Goal: Task Accomplishment & Management: Manage account settings

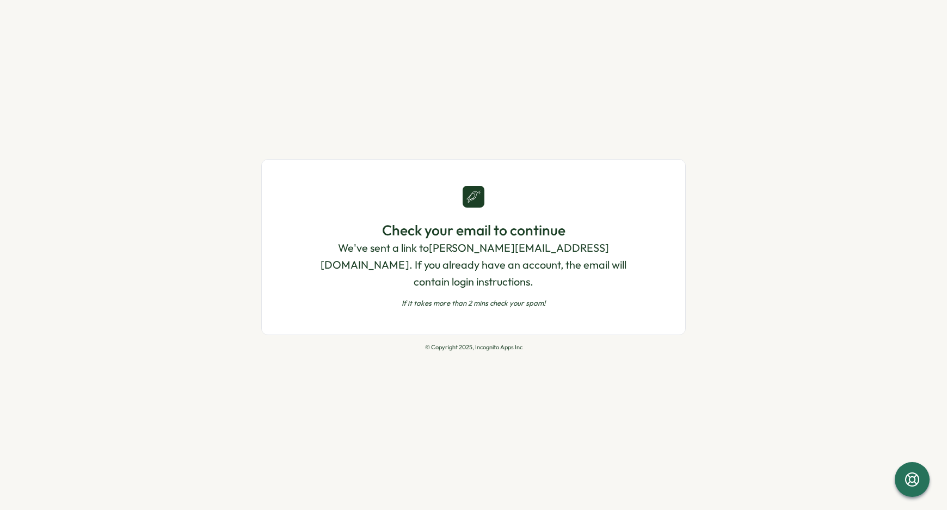
click at [438, 265] on p "We've sent a link to [PERSON_NAME][EMAIL_ADDRESS][DOMAIN_NAME] . If you already…" at bounding box center [473, 265] width 336 height 50
click at [226, 184] on div "Check your email to continue We've sent a link to [PERSON_NAME][EMAIL_ADDRESS][…" at bounding box center [473, 255] width 947 height 510
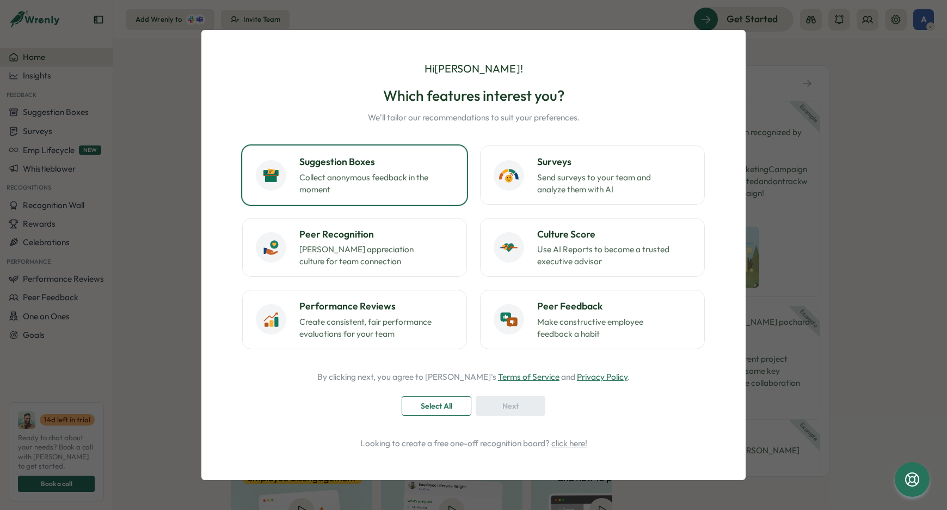
click at [360, 175] on p "Collect anonymous feedback in the moment" at bounding box center [367, 183] width 136 height 24
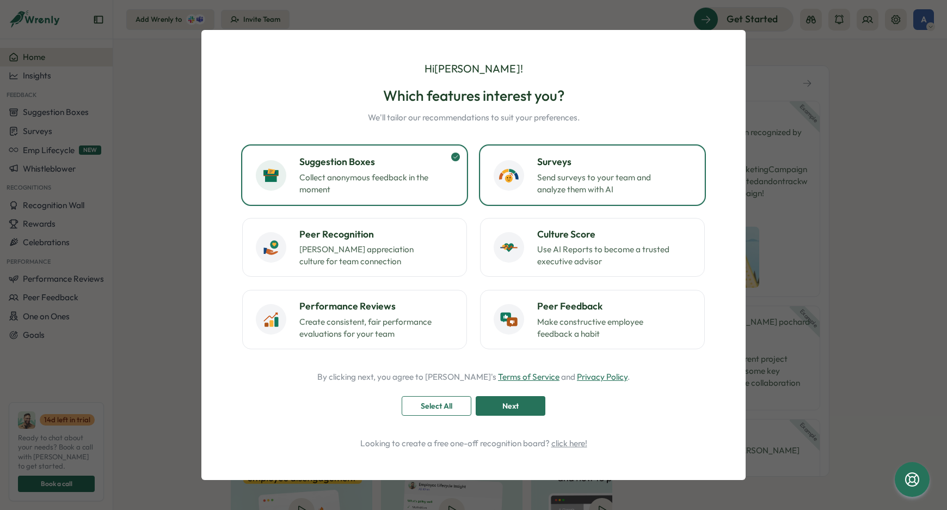
click at [517, 189] on div "Surveys Send surveys to your team and analyze them with AI" at bounding box center [593, 175] width 198 height 40
click at [379, 256] on p "[PERSON_NAME] appreciation culture for team connection" at bounding box center [367, 255] width 136 height 24
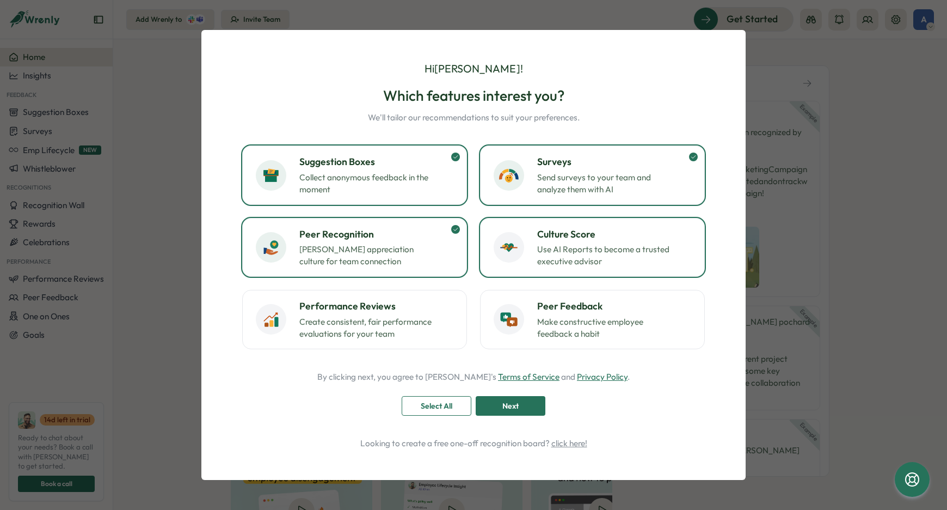
click at [617, 256] on p "Use AI Reports to become a trusted executive advisor" at bounding box center [605, 255] width 136 height 24
click at [567, 318] on p "Make constructive employee feedback a habit" at bounding box center [605, 328] width 136 height 24
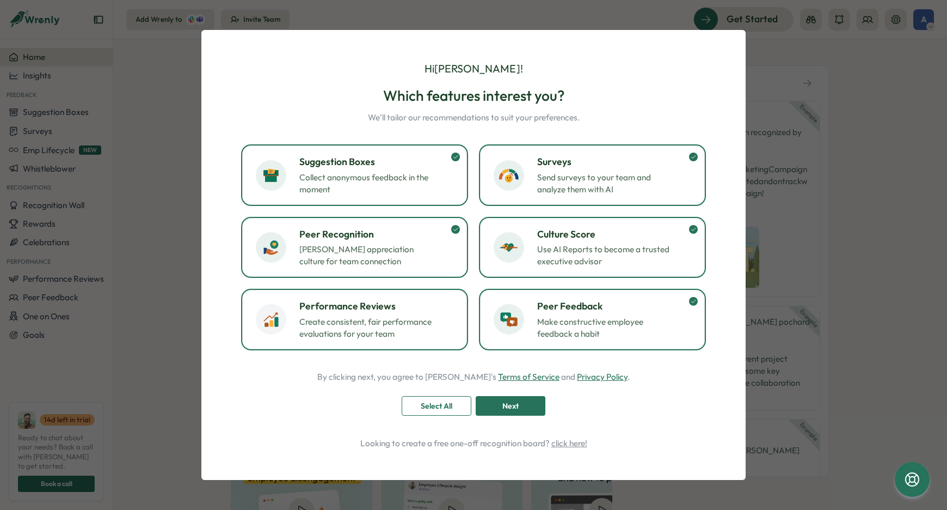
click at [432, 320] on p "Create consistent, fair performance evaluations for your team" at bounding box center [367, 328] width 136 height 24
click at [499, 407] on div "Next" at bounding box center [510, 405] width 49 height 19
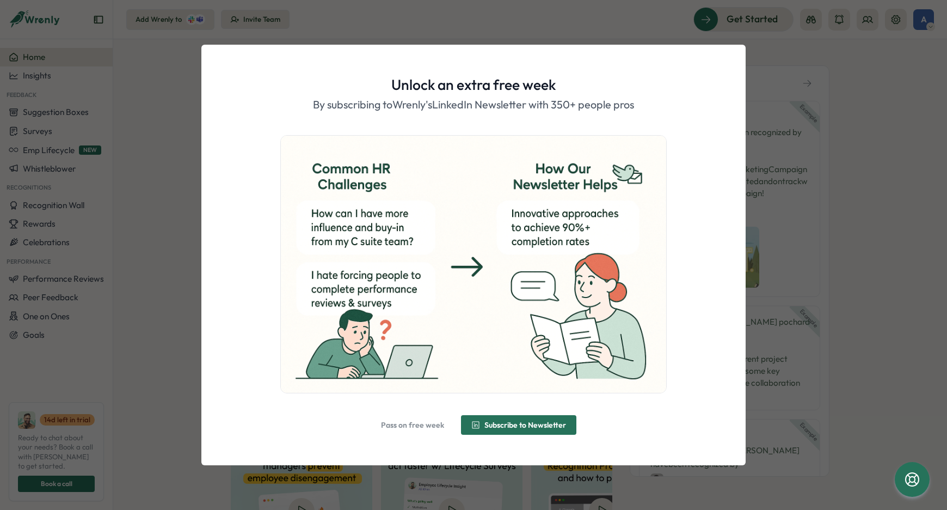
click at [469, 87] on h1 "Unlock an extra free week" at bounding box center [473, 84] width 164 height 19
click at [451, 107] on p "By subscribing to [PERSON_NAME]'s LinkedIn Newsletter with 350+ people pros" at bounding box center [473, 104] width 321 height 17
click at [525, 428] on span "Subscribe to Newsletter" at bounding box center [525, 425] width 82 height 8
click at [489, 421] on span "Alright, done!" at bounding box center [480, 425] width 47 height 8
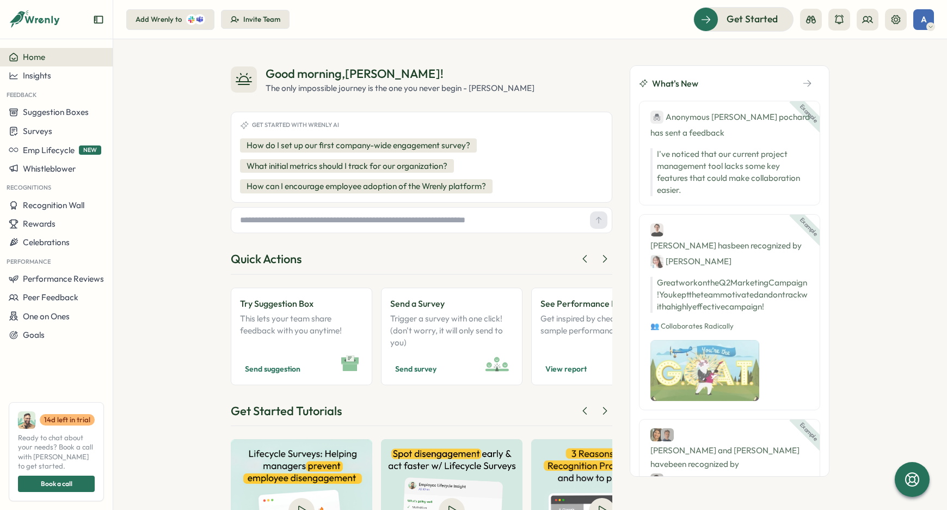
click at [517, 87] on div "The only impossible journey is the one you never begin - [PERSON_NAME]" at bounding box center [400, 88] width 269 height 12
click at [603, 89] on div "Good morning , [PERSON_NAME] ! The only impossible journey is the one you never…" at bounding box center [422, 79] width 382 height 29
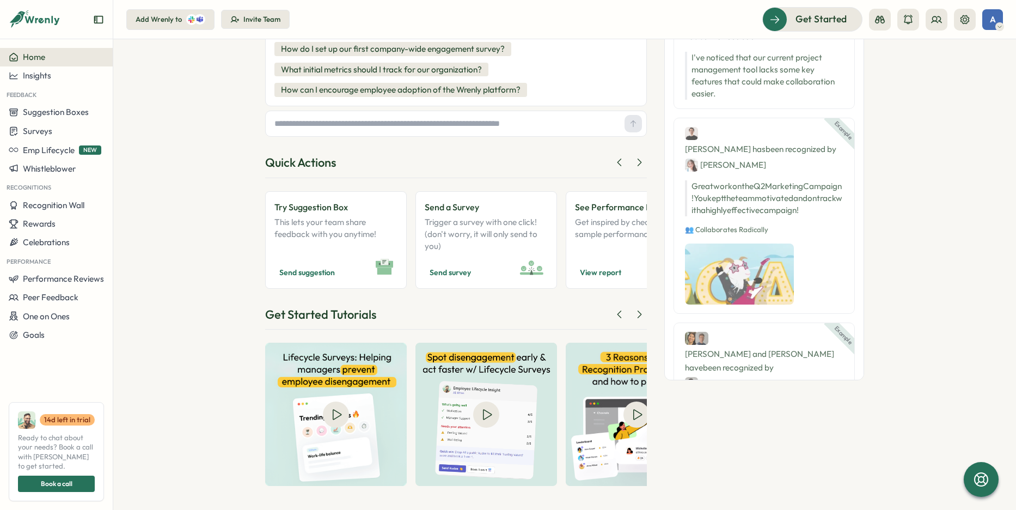
click at [208, 153] on div "Good morning , [PERSON_NAME] ! The only impossible journey is the one you never…" at bounding box center [564, 274] width 903 height 470
click at [166, 254] on div "Good morning , [PERSON_NAME] ! The only impossible journey is the one you never…" at bounding box center [564, 274] width 903 height 470
click at [151, 102] on div "Good morning , [PERSON_NAME] ! The only impossible journey is the one you never…" at bounding box center [564, 274] width 903 height 470
click at [225, 79] on div "Good morning , [PERSON_NAME] ! The only impossible journey is the one you never…" at bounding box center [564, 274] width 903 height 470
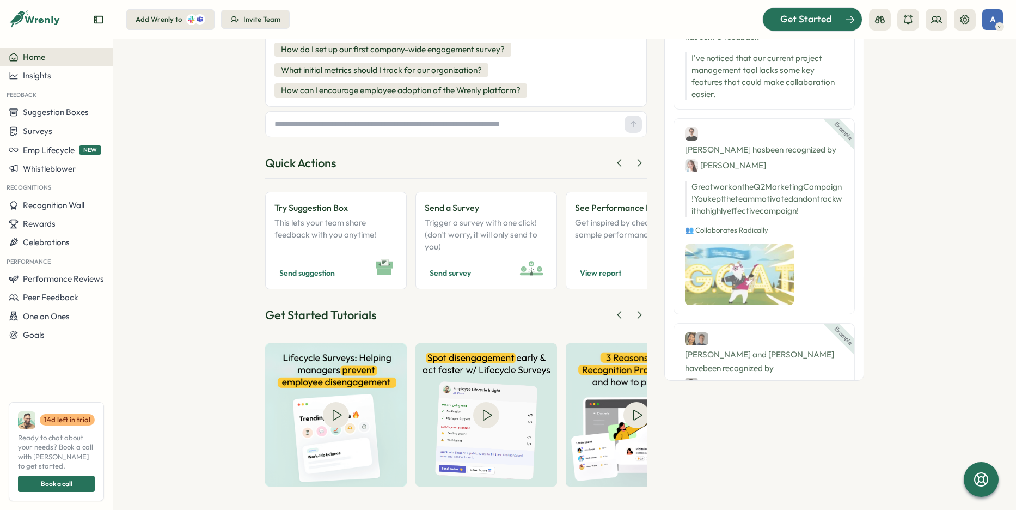
click at [800, 28] on div at bounding box center [812, 19] width 99 height 23
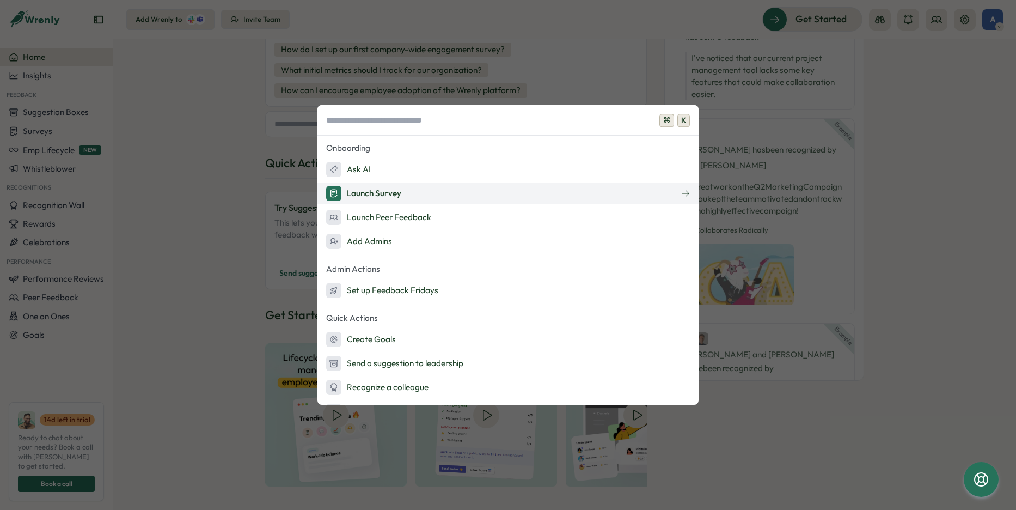
click at [430, 195] on button "Launch Survey" at bounding box center [507, 193] width 381 height 22
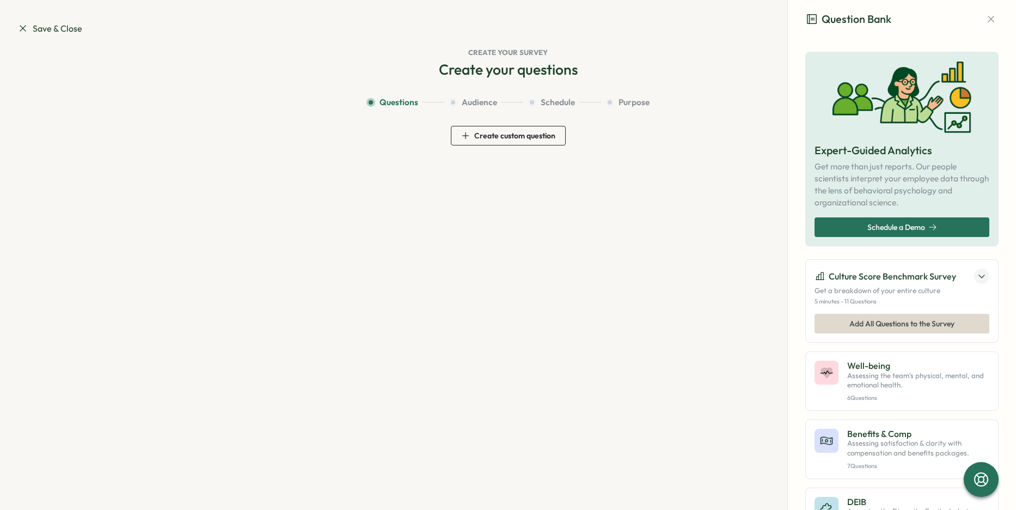
click at [882, 326] on span "Add All Questions to the Survey" at bounding box center [901, 323] width 105 height 19
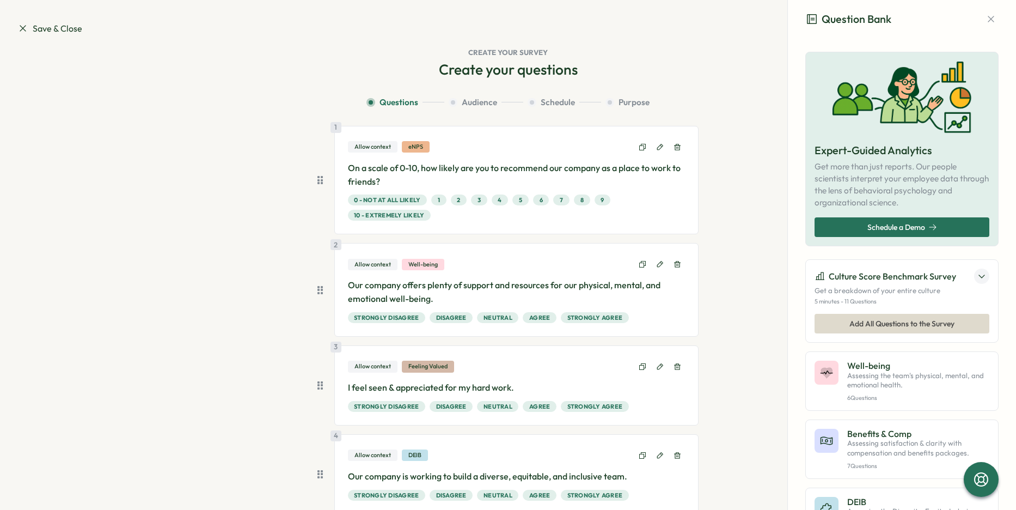
scroll to position [84, 0]
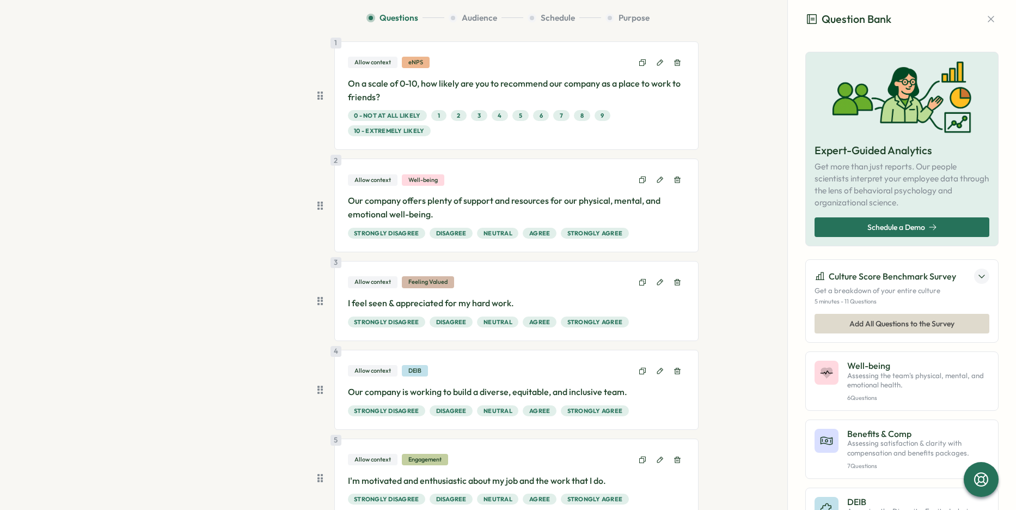
click at [368, 59] on div "Allow context" at bounding box center [373, 62] width 50 height 11
click at [374, 63] on div "Allow context" at bounding box center [373, 62] width 50 height 11
click at [374, 62] on div "Allow context" at bounding box center [373, 62] width 50 height 11
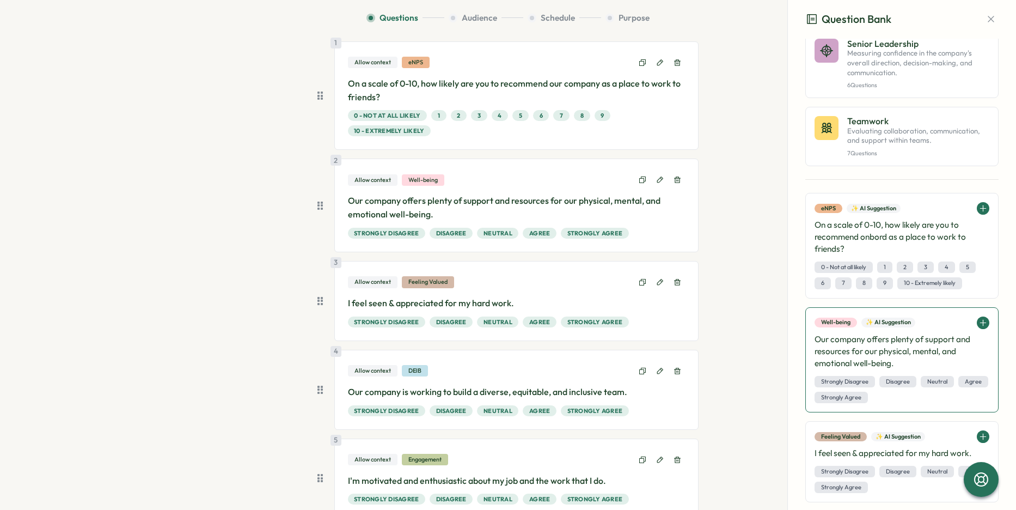
scroll to position [872, 0]
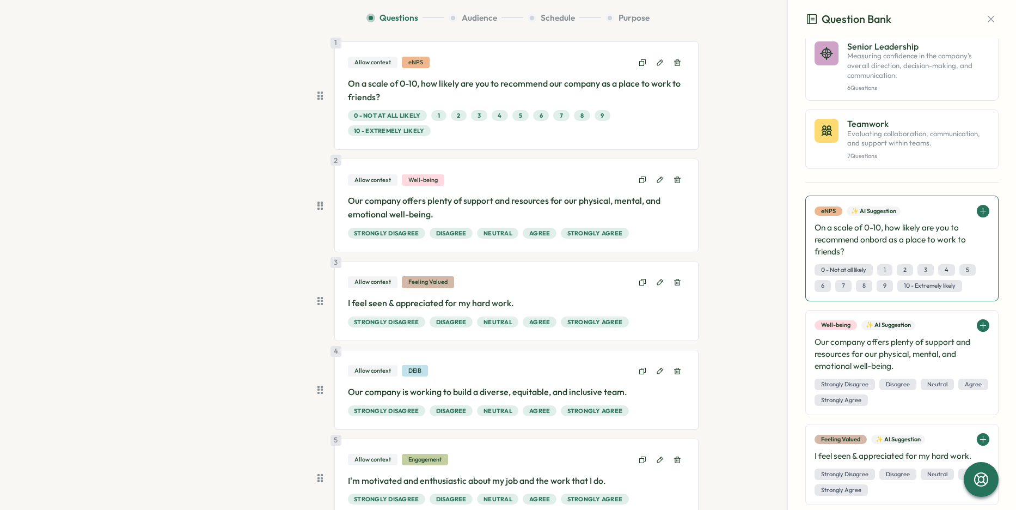
click at [947, 208] on icon at bounding box center [983, 210] width 0 height 5
click at [947, 325] on icon at bounding box center [982, 325] width 5 height 0
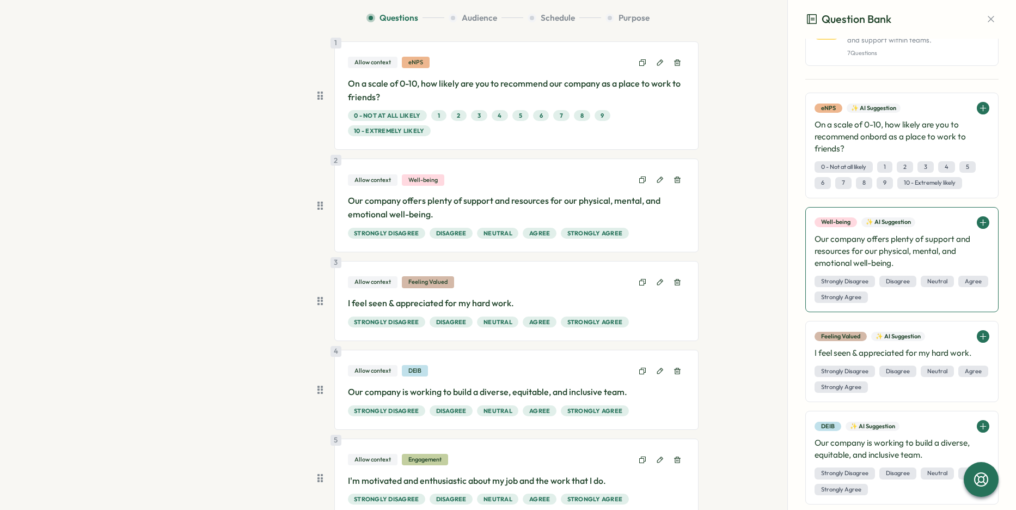
scroll to position [1050, 0]
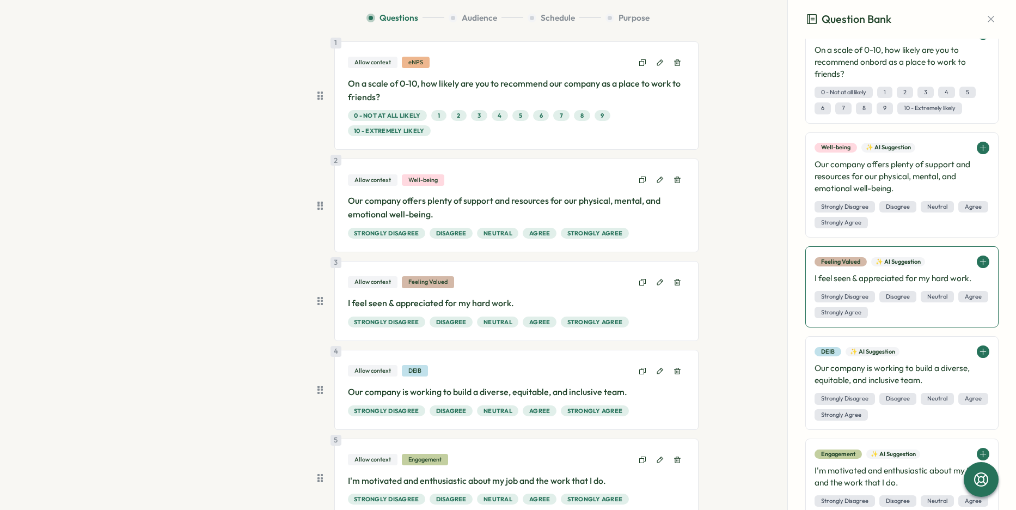
click at [947, 259] on icon at bounding box center [983, 261] width 0 height 5
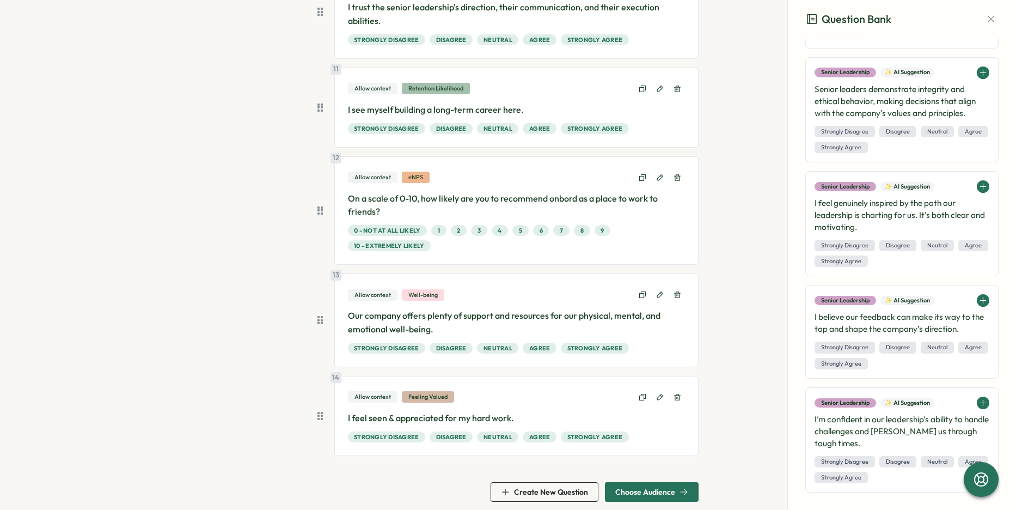
scroll to position [1027, 0]
click at [666, 488] on span "Choose Audience" at bounding box center [645, 492] width 60 height 8
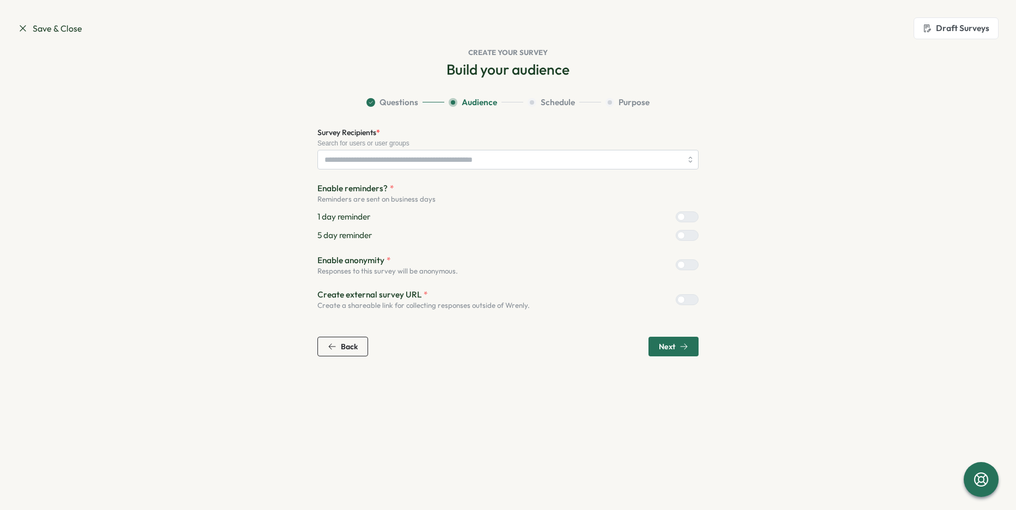
scroll to position [0, 0]
click at [944, 32] on button "Draft Surveys" at bounding box center [955, 28] width 85 height 22
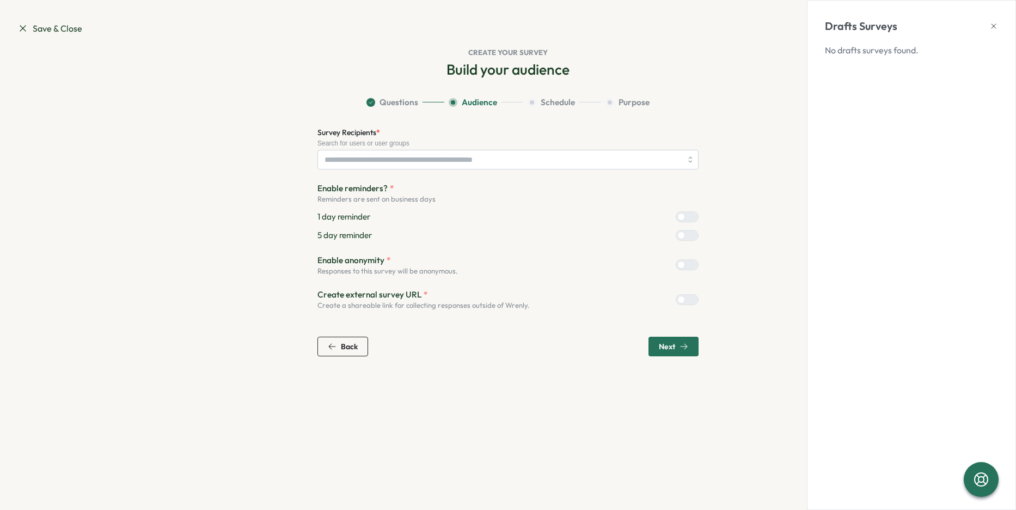
click at [947, 27] on icon at bounding box center [993, 26] width 9 height 9
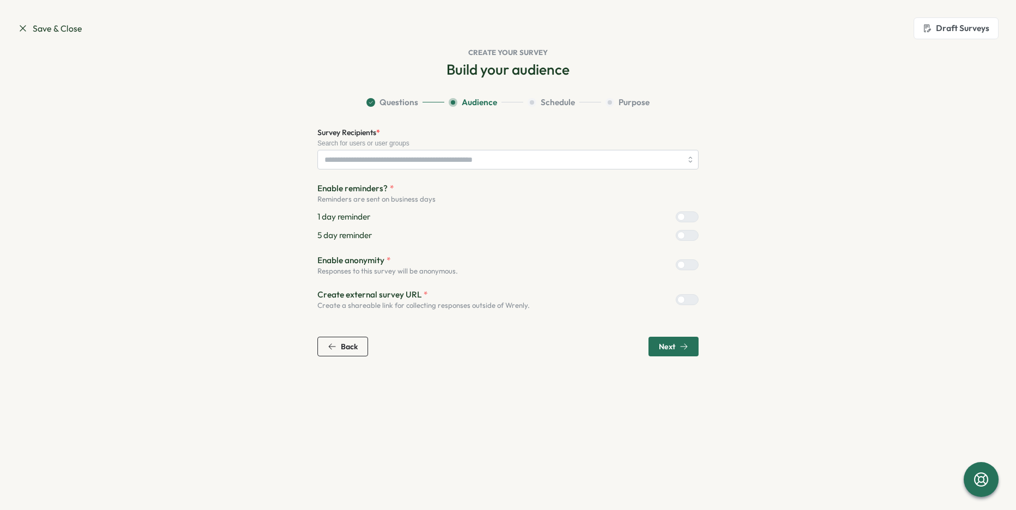
click at [72, 29] on span "Save & Close" at bounding box center [49, 29] width 65 height 14
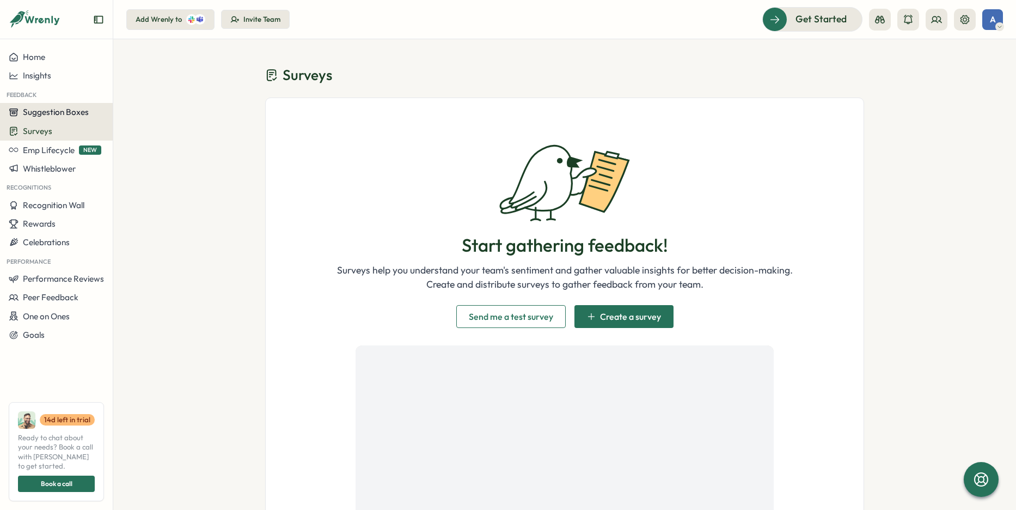
click at [57, 113] on span "Suggestion Boxes" at bounding box center [56, 112] width 66 height 10
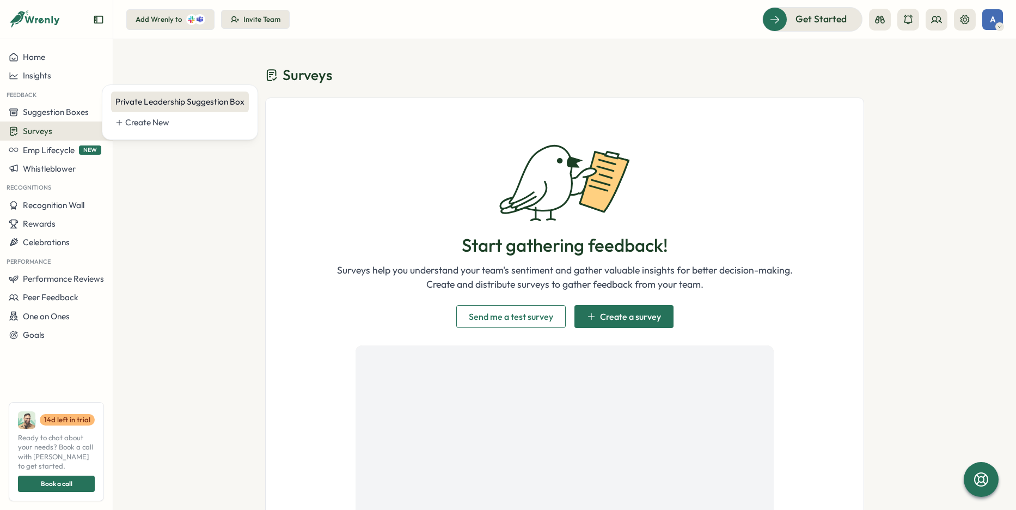
click at [177, 105] on div "Private Leadership Suggestion Box" at bounding box center [179, 102] width 129 height 12
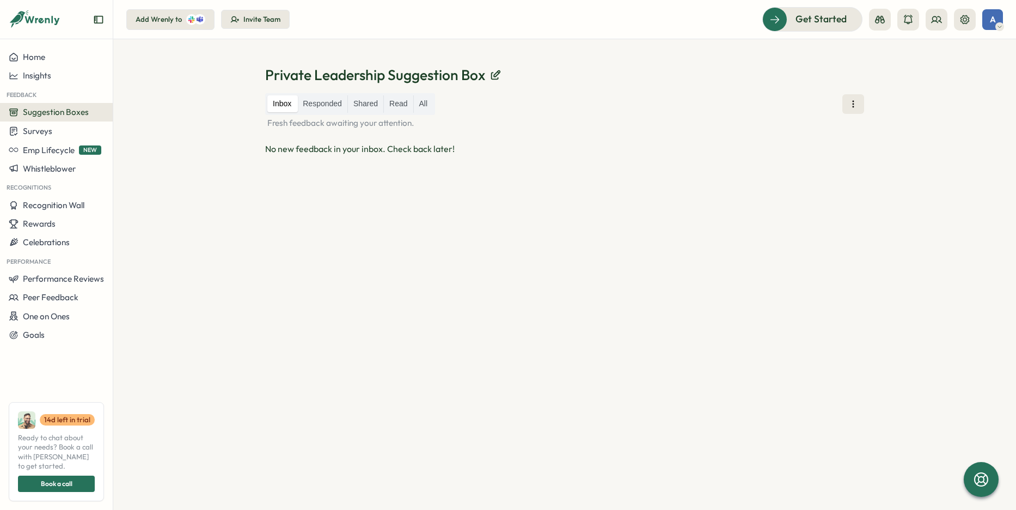
click at [363, 149] on div "No new feedback in your inbox. Check back later!" at bounding box center [564, 149] width 599 height 14
click at [326, 121] on p "Fresh feedback awaiting your attention." at bounding box center [564, 123] width 599 height 12
click at [806, 21] on span "Get Started" at bounding box center [805, 19] width 51 height 14
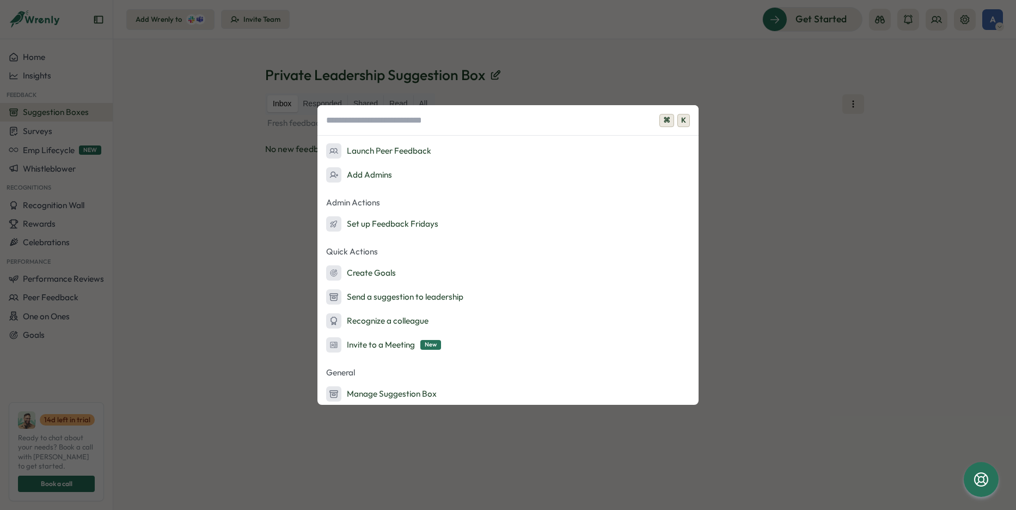
scroll to position [74, 0]
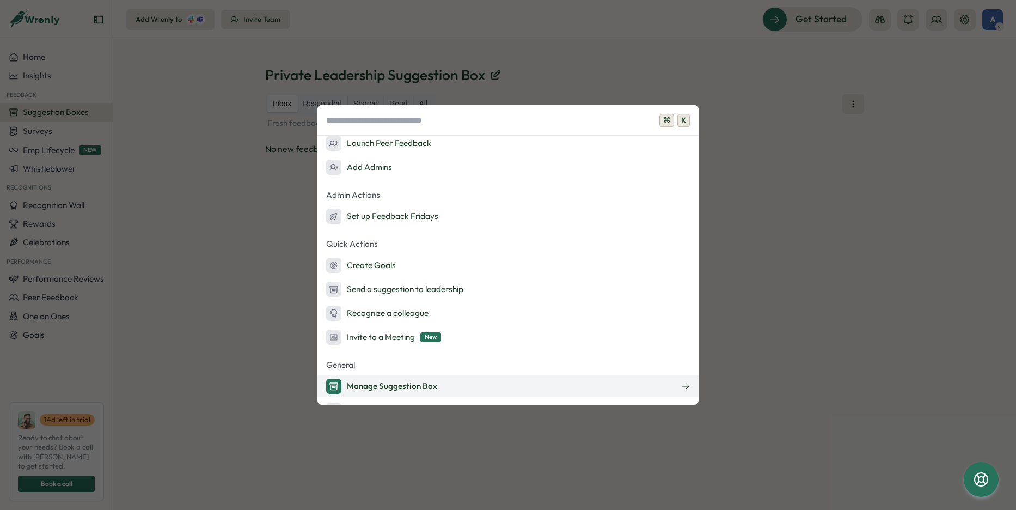
click at [379, 386] on div "Manage Suggestion Box" at bounding box center [381, 385] width 111 height 15
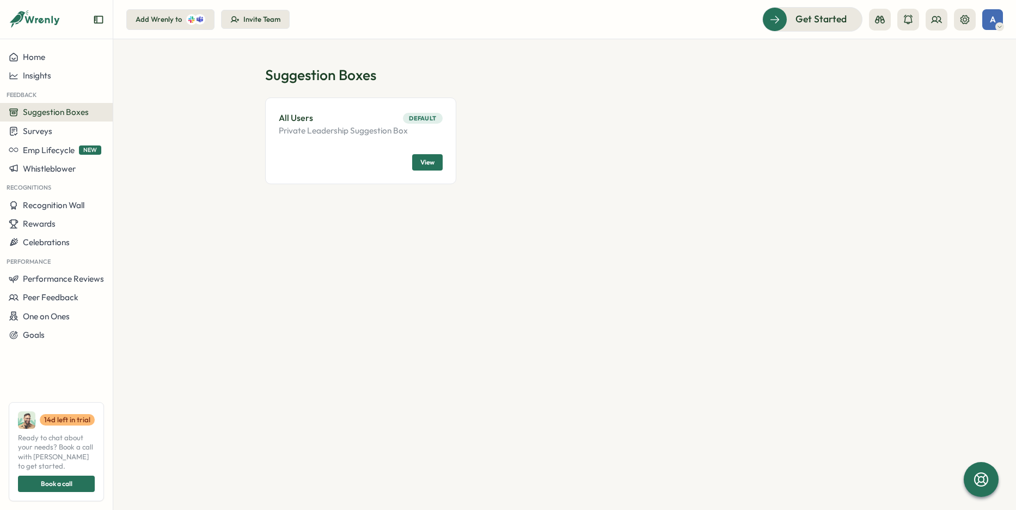
click at [357, 128] on p "Private Leadership Suggestion Box" at bounding box center [361, 131] width 164 height 12
click at [430, 160] on span "View" at bounding box center [427, 162] width 14 height 15
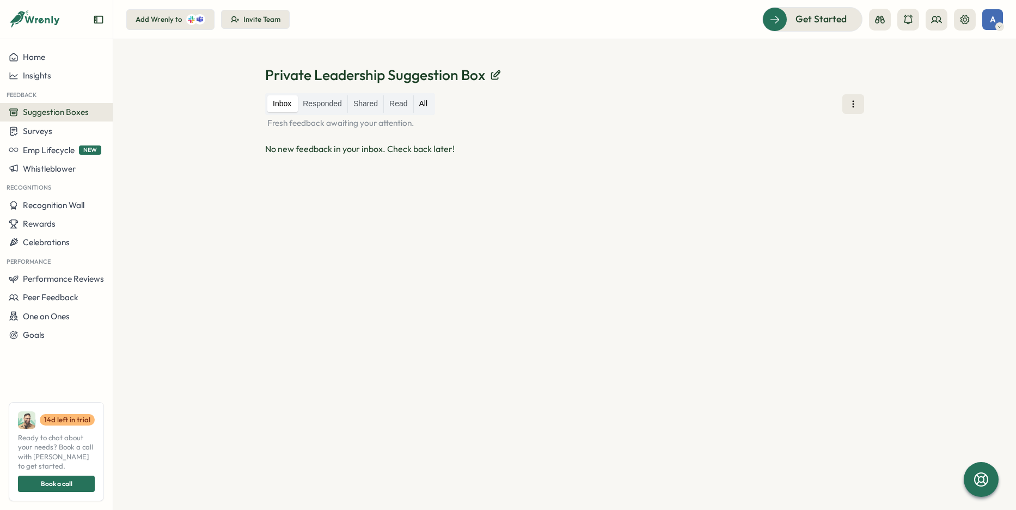
click at [422, 108] on label "All" at bounding box center [424, 103] width 20 height 17
click at [287, 103] on label "Inbox" at bounding box center [281, 103] width 29 height 17
click at [853, 102] on icon at bounding box center [853, 104] width 11 height 11
click at [947, 59] on div "Private Leadership Suggestion Box Inbox Responded Shared Read All Fresh feedbac…" at bounding box center [564, 274] width 903 height 470
click at [142, 123] on div "Private Leadership Suggestion Box Inbox Responded Shared Read All Fresh feedbac…" at bounding box center [564, 274] width 903 height 470
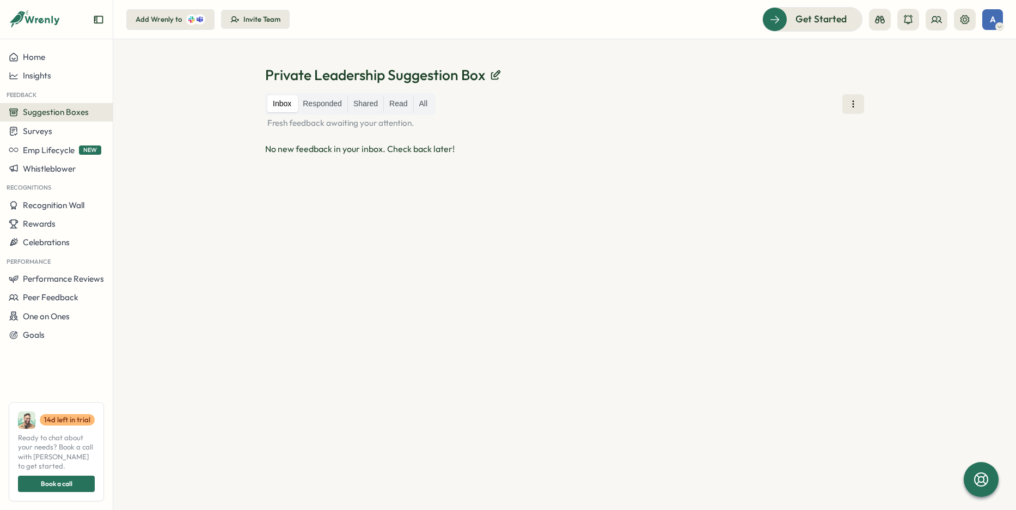
click at [183, 179] on div "Private Leadership Suggestion Box Inbox Responded Shared Read All Fresh feedbac…" at bounding box center [564, 274] width 903 height 470
click at [204, 120] on div "Private Leadership Suggestion Box Inbox Responded Shared Read All Fresh feedbac…" at bounding box center [564, 274] width 903 height 470
click at [51, 22] on icon at bounding box center [35, 19] width 52 height 19
click at [38, 54] on span "Home" at bounding box center [34, 57] width 22 height 10
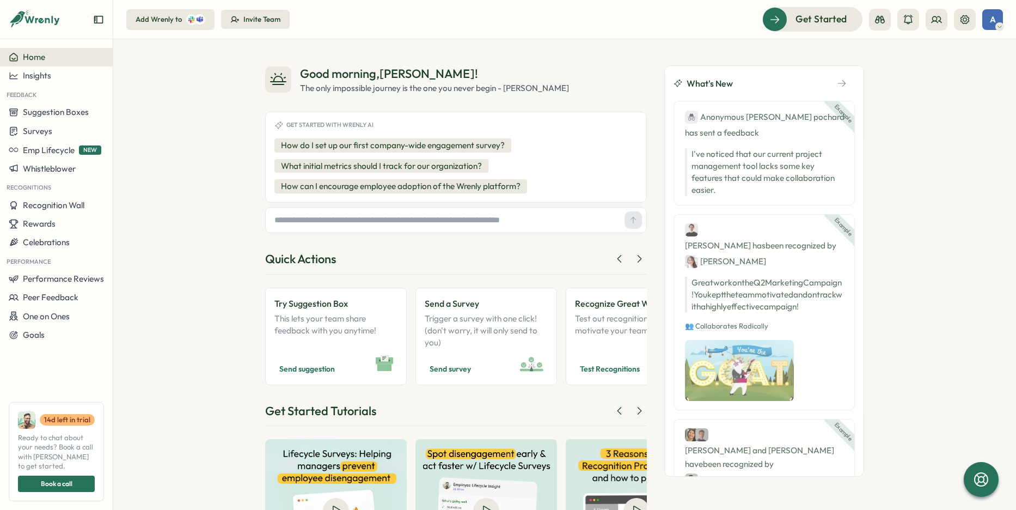
click at [169, 114] on div "Good morning , [PERSON_NAME] ! The only impossible journey is the one you never…" at bounding box center [564, 274] width 903 height 470
click at [947, 22] on span "A" at bounding box center [993, 19] width 6 height 9
click at [947, 27] on button at bounding box center [965, 20] width 22 height 22
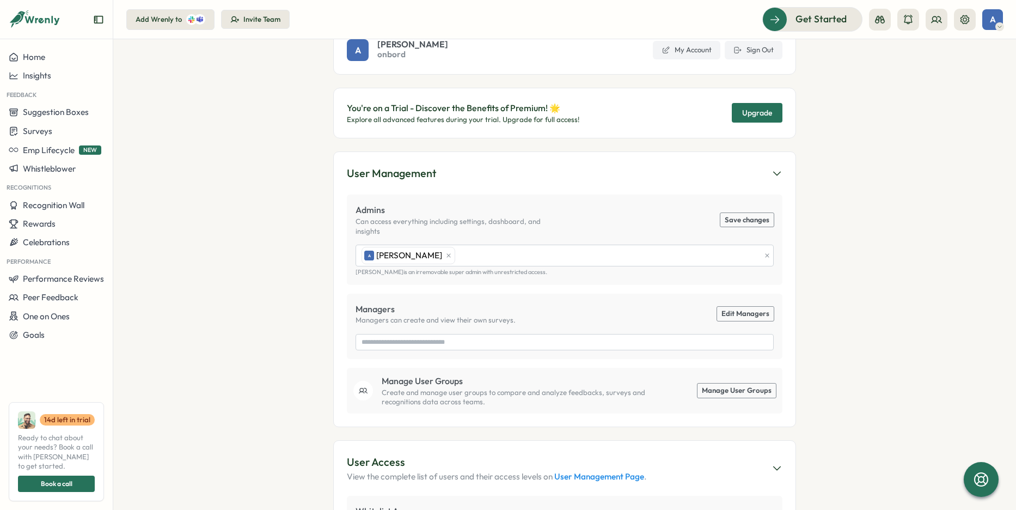
scroll to position [73, 0]
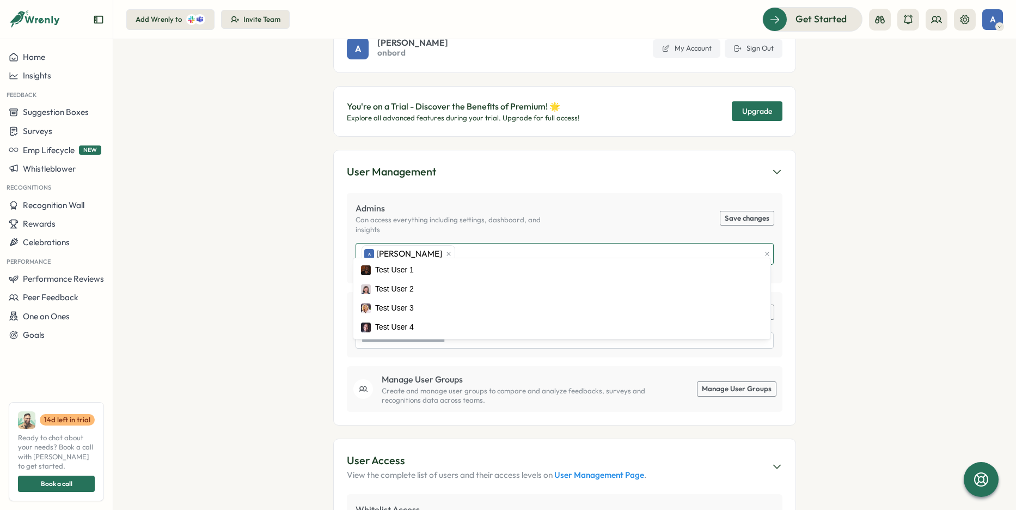
click at [456, 243] on div "A [PERSON_NAME]" at bounding box center [559, 253] width 401 height 21
click at [826, 253] on section "Settings A [PERSON_NAME] onbord My Account Sign Out You're on a Trial - Discove…" at bounding box center [564, 274] width 903 height 470
click at [844, 279] on section "Settings A [PERSON_NAME] onbord My Account Sign Out You're on a Trial - Discove…" at bounding box center [564, 274] width 903 height 470
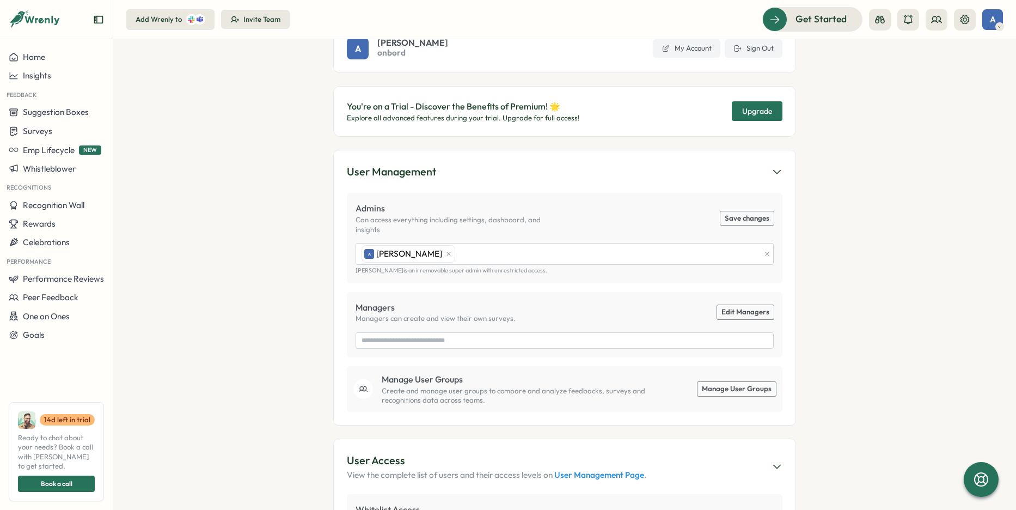
click at [427, 220] on p "Can access everything including settings, dashboard, and insights" at bounding box center [459, 224] width 209 height 19
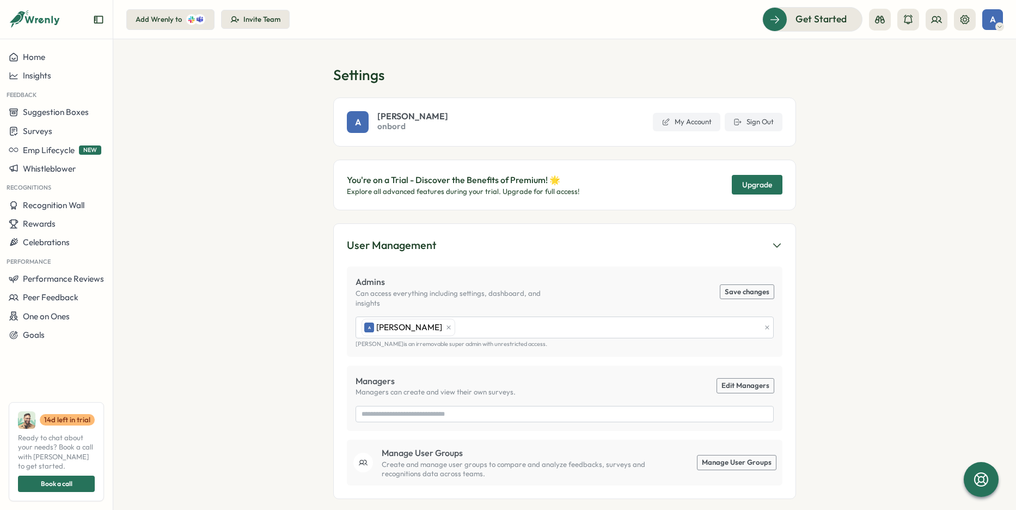
scroll to position [0, 0]
click at [594, 69] on h1 "Settings" at bounding box center [564, 74] width 463 height 19
click at [525, 317] on div "A [PERSON_NAME]" at bounding box center [559, 327] width 401 height 21
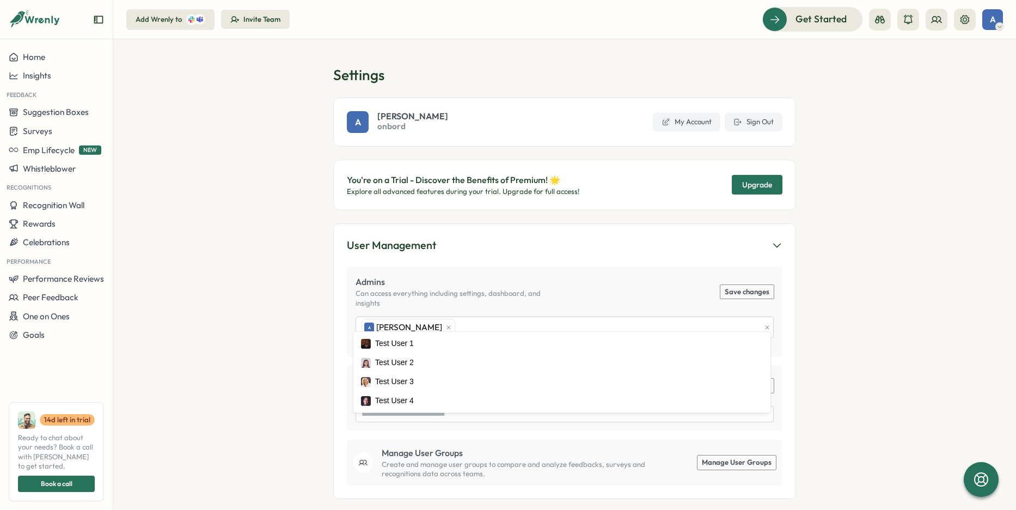
click at [606, 240] on button "User Management" at bounding box center [564, 245] width 435 height 17
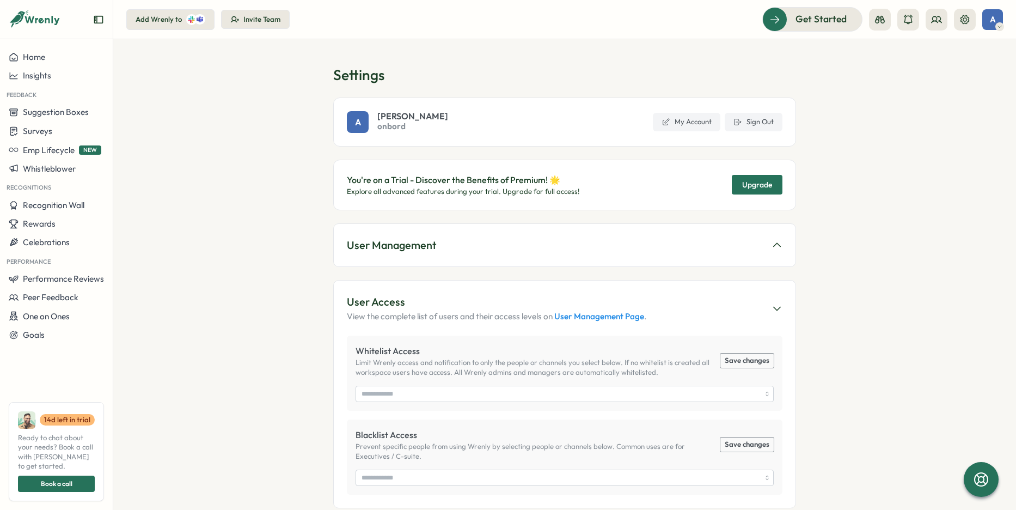
click at [522, 258] on section "User Management Admins Can access everything including settings, dashboard, and…" at bounding box center [564, 245] width 463 height 44
click at [506, 242] on button "User Management" at bounding box center [564, 245] width 435 height 17
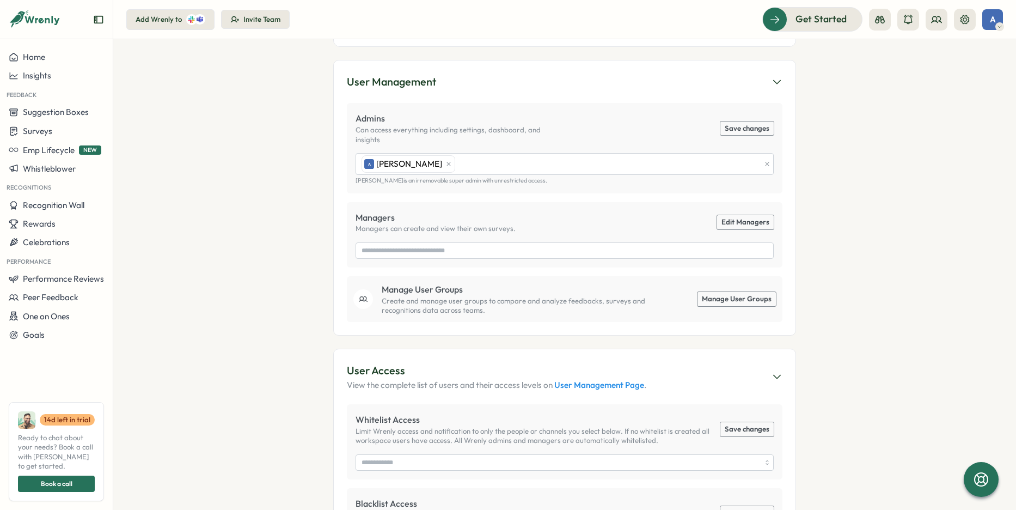
scroll to position [163, 0]
click at [574, 380] on link "User Management Page" at bounding box center [599, 385] width 90 height 10
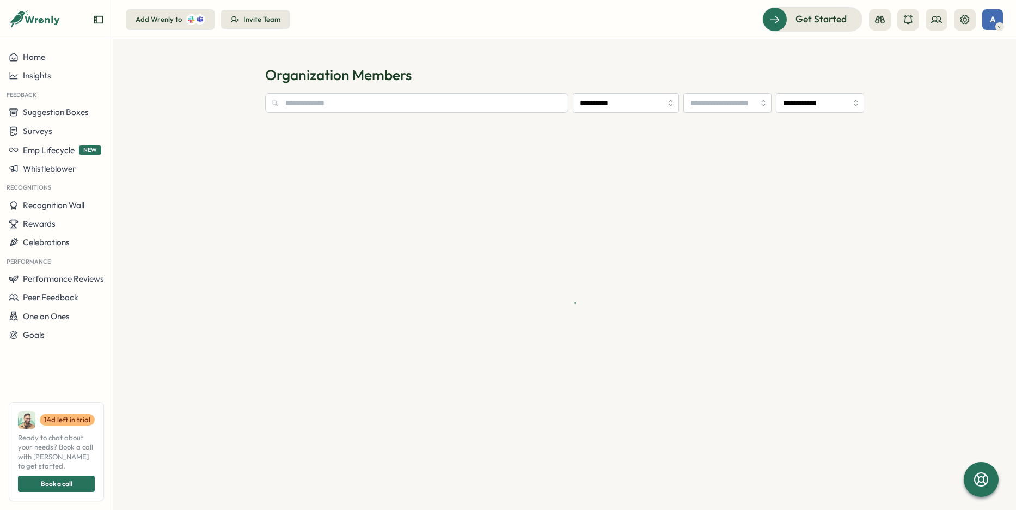
type input "**********"
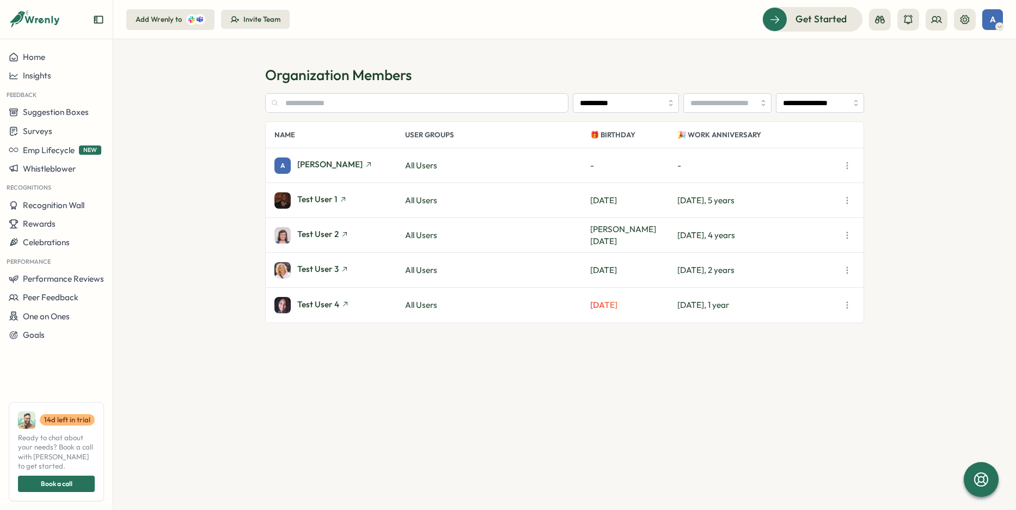
click at [516, 381] on section "**********" at bounding box center [564, 288] width 599 height 390
click at [590, 67] on h1 "Organization Members" at bounding box center [564, 74] width 599 height 19
click at [372, 105] on input "text" at bounding box center [416, 103] width 303 height 20
click at [572, 47] on section "**********" at bounding box center [564, 274] width 903 height 470
click at [236, 21] on icon at bounding box center [234, 19] width 9 height 9
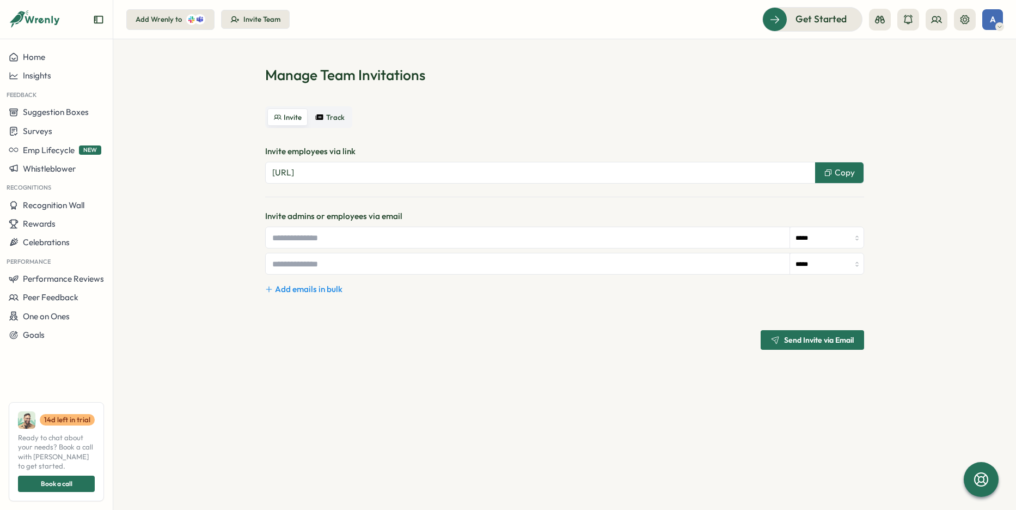
click at [437, 73] on h1 "Manage Team Invitations" at bounding box center [564, 74] width 599 height 19
click at [808, 238] on input "*****" at bounding box center [826, 238] width 73 height 22
click at [947, 208] on section "Manage Team Invitations Invite Track Invite employees via link [URL] Copy Invit…" at bounding box center [564, 274] width 903 height 470
type input "**********"
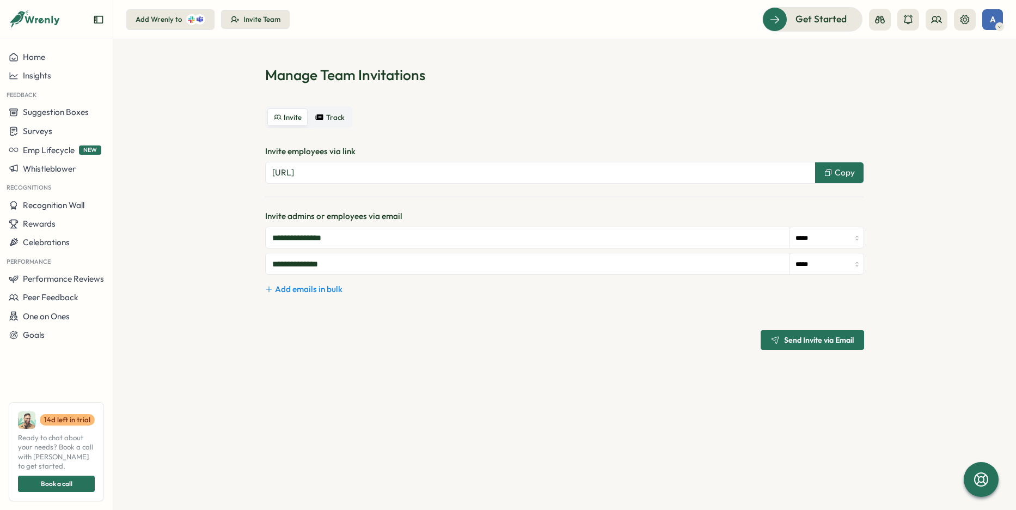
click at [316, 289] on span "Add emails in bulk" at bounding box center [309, 289] width 68 height 12
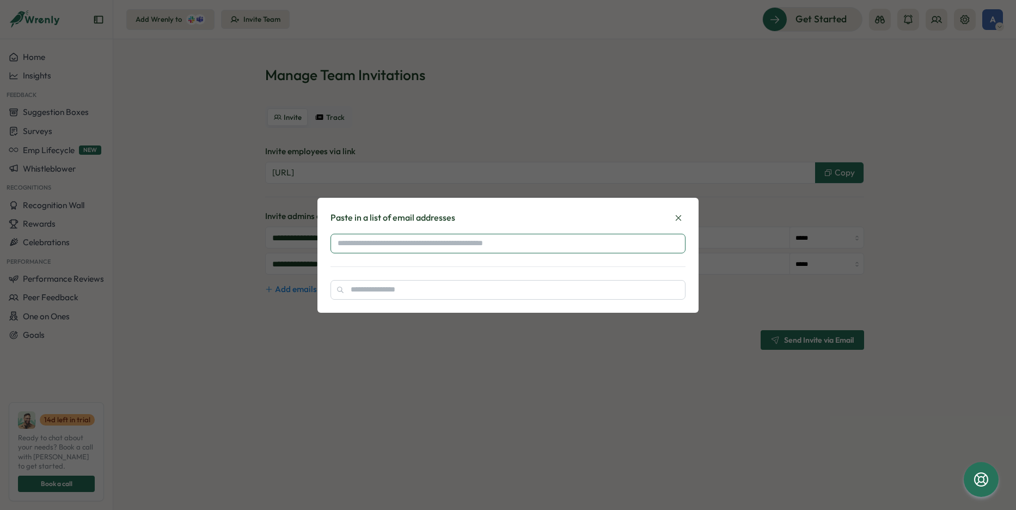
click at [406, 247] on input "text" at bounding box center [507, 244] width 355 height 20
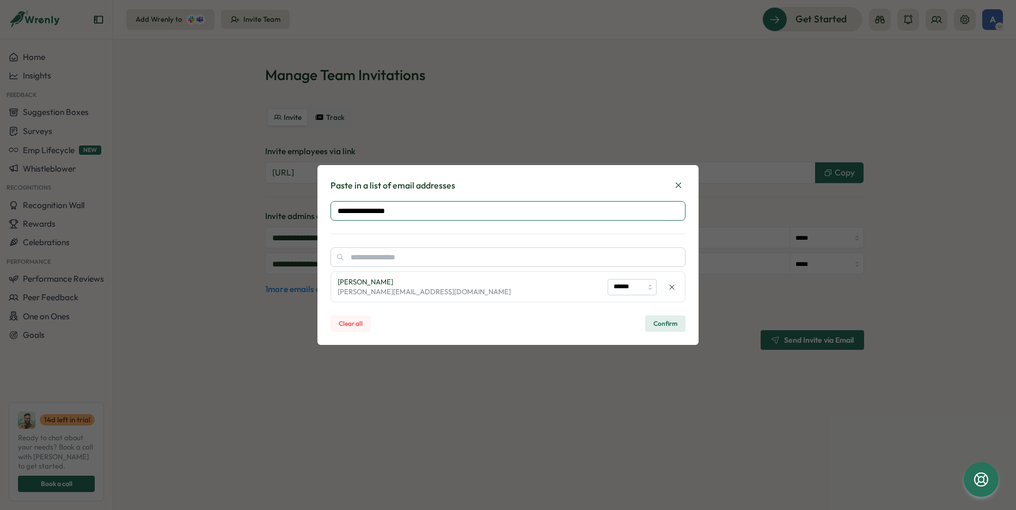
type input "**********"
click at [630, 286] on input "******" at bounding box center [632, 287] width 49 height 16
type input "*****"
click at [430, 210] on input "**********" at bounding box center [507, 211] width 355 height 20
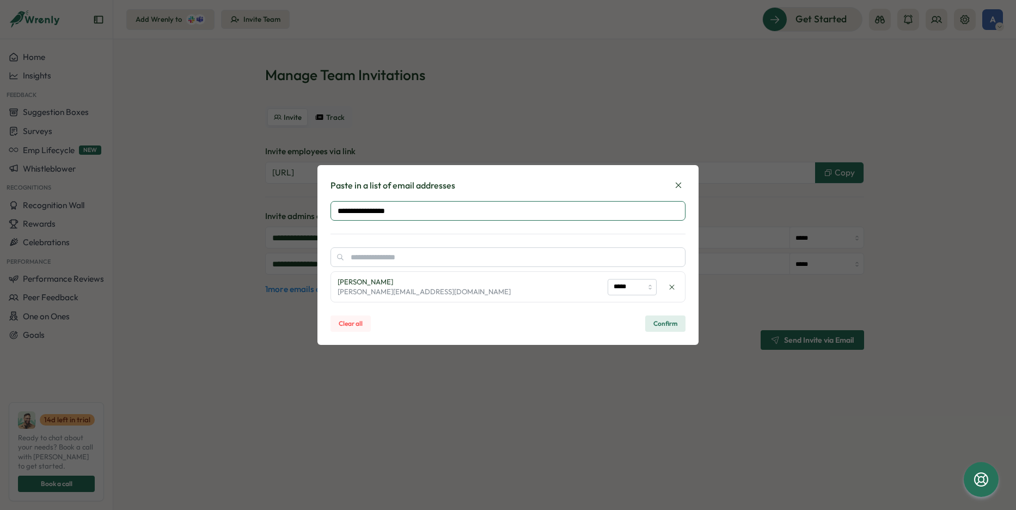
click at [430, 210] on input "**********" at bounding box center [507, 211] width 355 height 20
type input "**********"
click at [645, 287] on input "******" at bounding box center [632, 287] width 49 height 16
type input "*****"
click at [665, 324] on span "Confirm" at bounding box center [665, 323] width 24 height 15
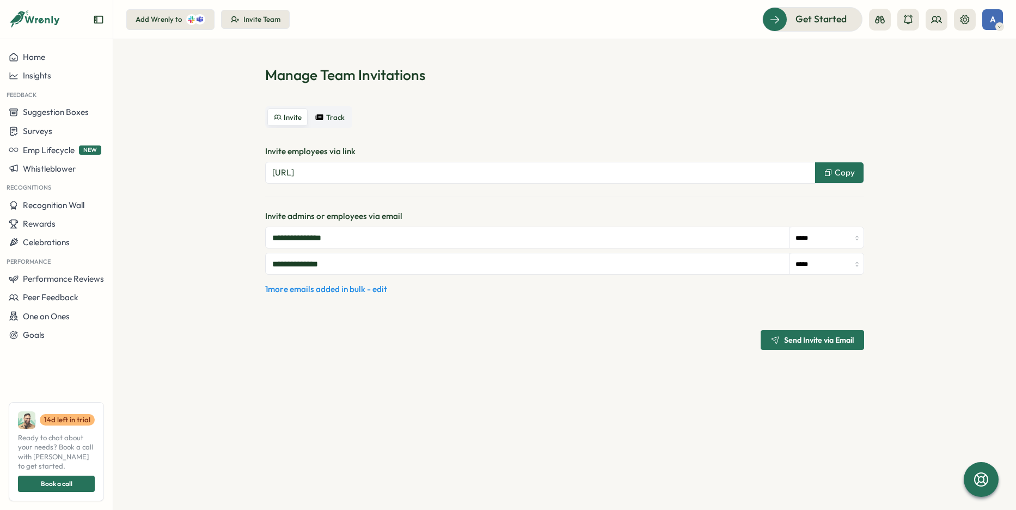
click at [506, 349] on div "Send Invite via Email" at bounding box center [564, 340] width 599 height 20
click at [446, 367] on section "**********" at bounding box center [564, 274] width 903 height 470
click at [345, 291] on span "1 more emails added in bulk - edit" at bounding box center [326, 289] width 122 height 12
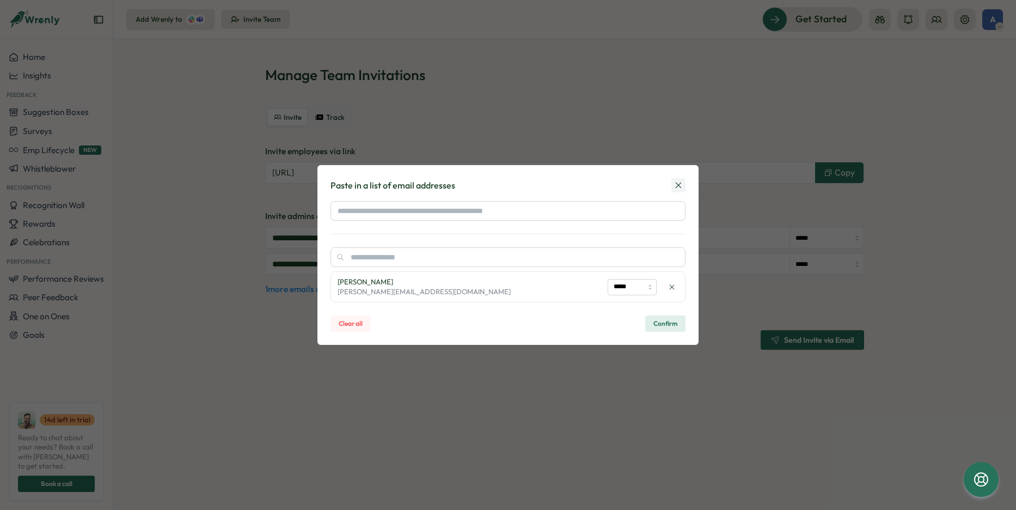
click at [677, 183] on icon at bounding box center [678, 185] width 10 height 10
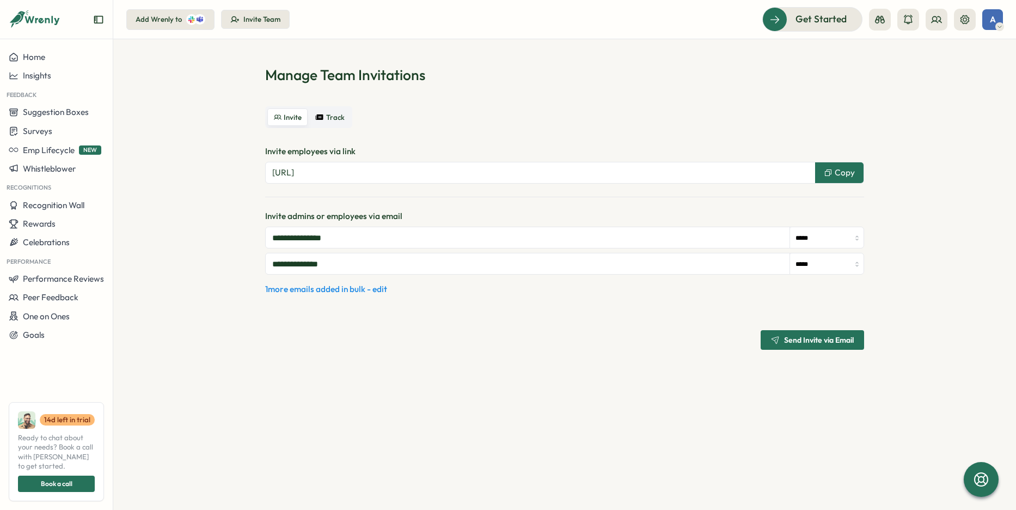
click at [539, 445] on section "**********" at bounding box center [564, 274] width 903 height 470
click at [776, 346] on span "Send Invite via Email" at bounding box center [812, 339] width 83 height 19
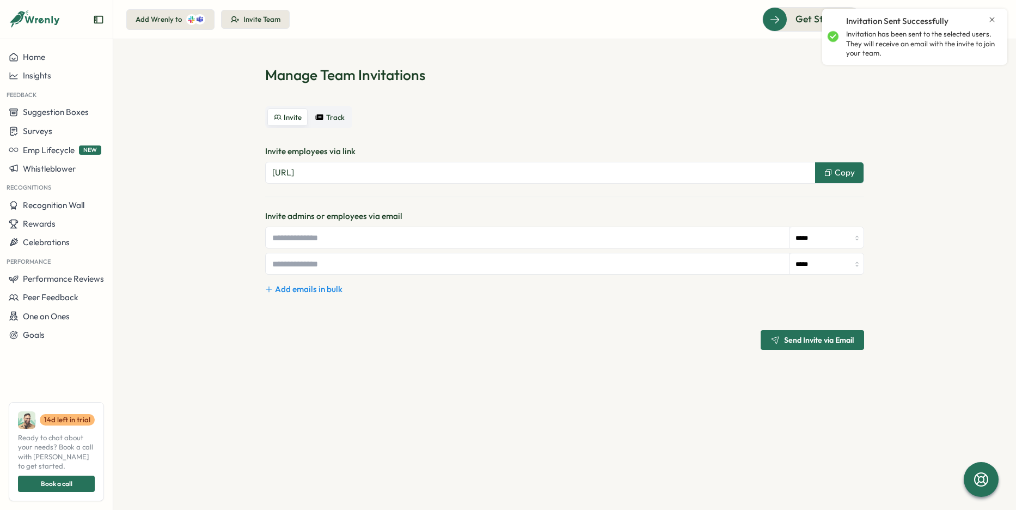
click at [503, 302] on div "***** ***** Add emails in bulk Send Invite via Email" at bounding box center [564, 287] width 599 height 123
click at [310, 237] on input "text" at bounding box center [528, 237] width 524 height 21
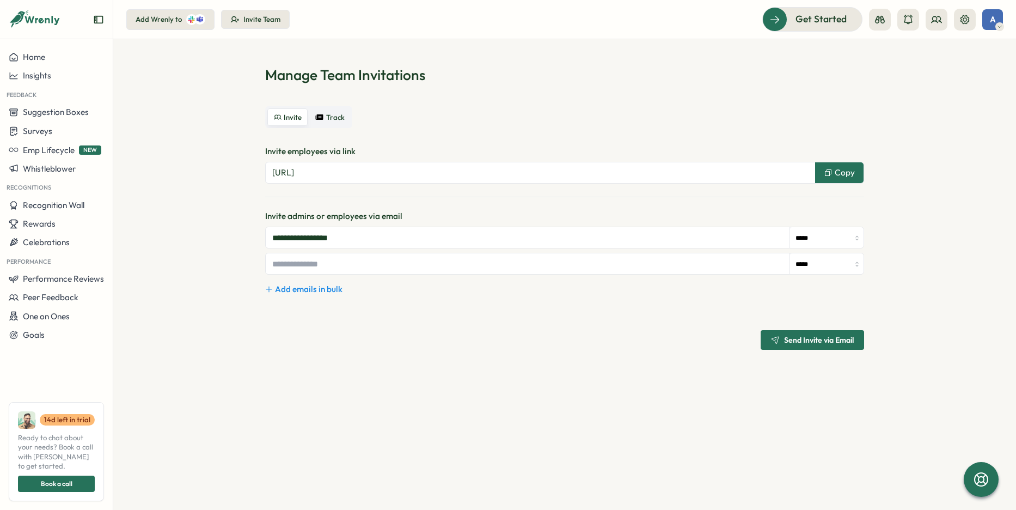
type input "**********"
click at [796, 340] on span "Send Invite via Email" at bounding box center [819, 340] width 70 height 8
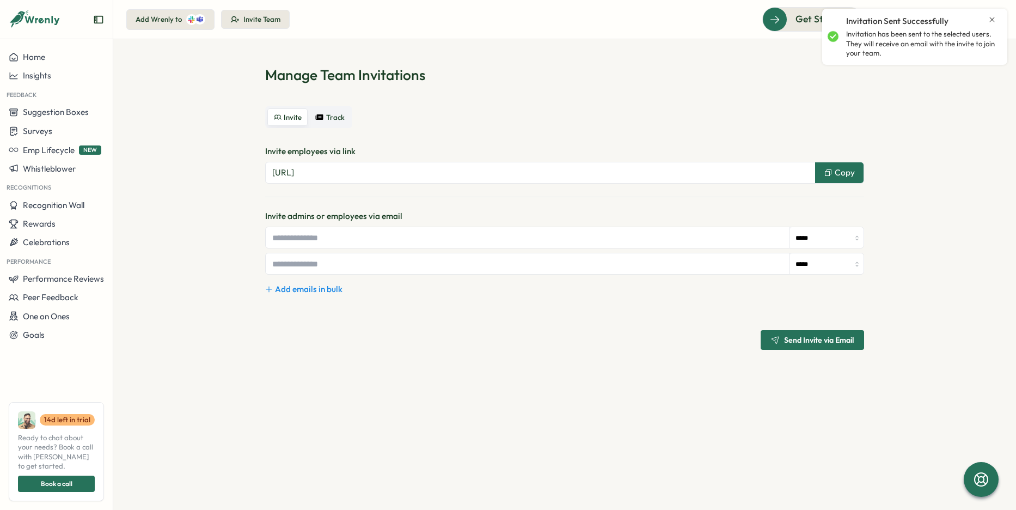
click at [605, 115] on div "Invite Track" at bounding box center [564, 117] width 599 height 22
click at [451, 113] on div "Invite Track" at bounding box center [564, 117] width 599 height 22
click at [180, 171] on section "Manage Team Invitations Invite Track Invite employees via link [URL] Copy Invit…" at bounding box center [564, 274] width 903 height 470
click at [54, 130] on div "Surveys" at bounding box center [56, 131] width 95 height 10
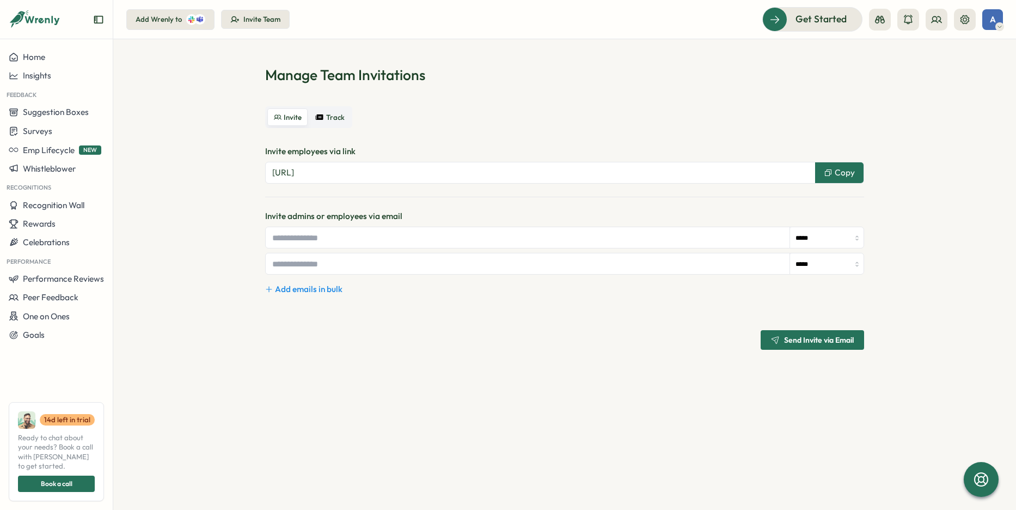
click at [159, 71] on section "Manage Team Invitations Invite Track Invite employees via link [URL] Copy Invit…" at bounding box center [564, 274] width 903 height 470
click at [167, 263] on section "Manage Team Invitations Invite Track Invite employees via link [URL] Copy Invit…" at bounding box center [564, 274] width 903 height 470
click at [85, 305] on button "Peer Feedback" at bounding box center [56, 297] width 113 height 19
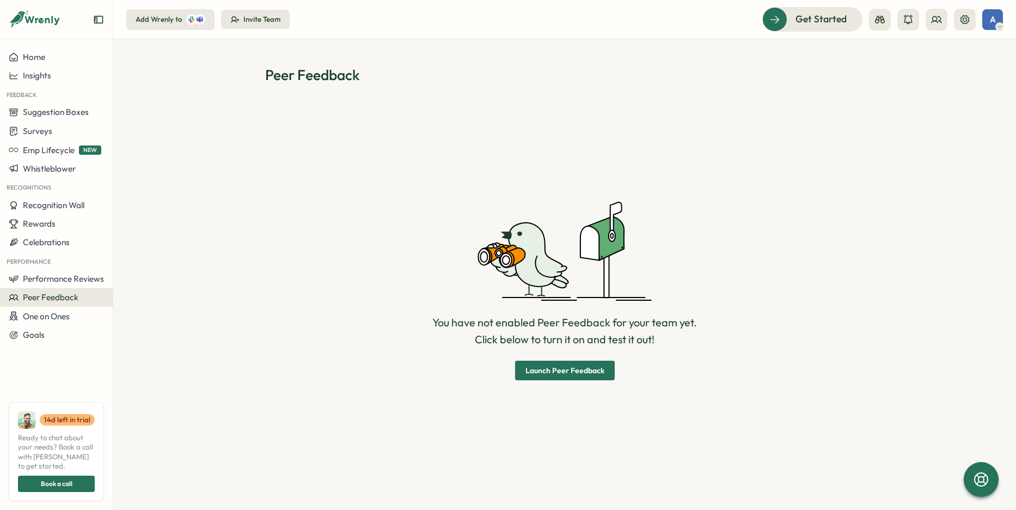
click at [573, 367] on span "Launch Peer Feedback" at bounding box center [564, 370] width 79 height 8
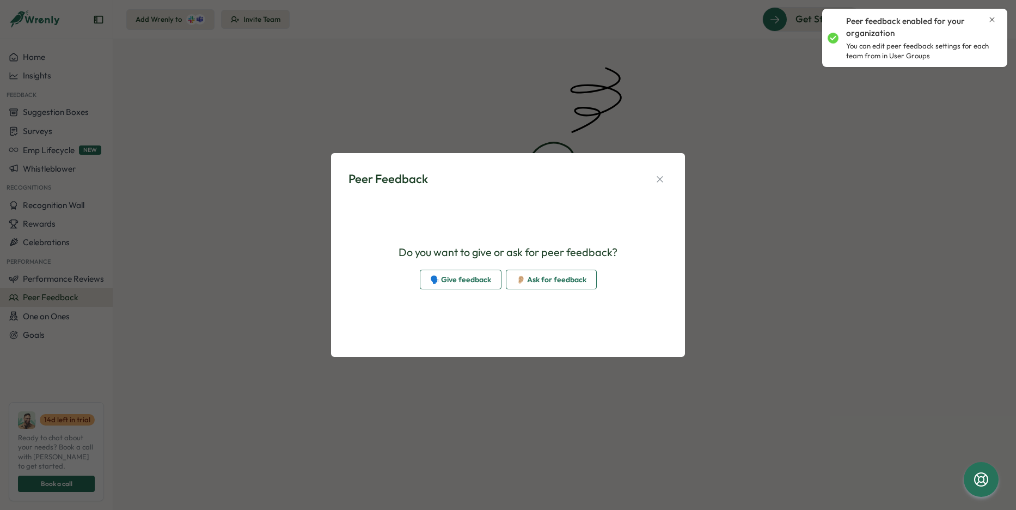
click at [545, 277] on span "👂🏼 Ask for feedback" at bounding box center [551, 279] width 70 height 19
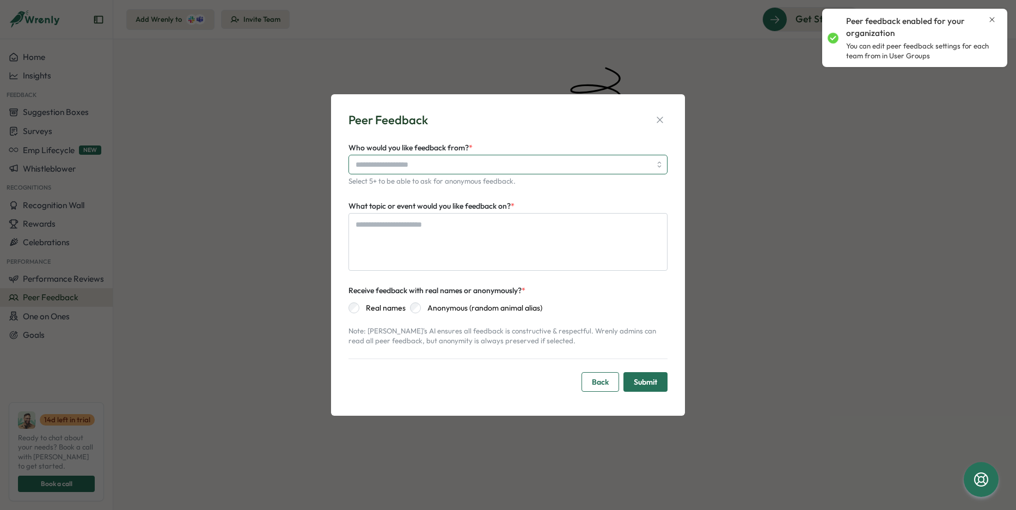
click at [466, 171] on input "Who would you like feedback from? *" at bounding box center [502, 164] width 295 height 19
click at [513, 130] on div "Peer Feedback Who would you like feedback from? * Select 5+ to be able to ask f…" at bounding box center [508, 255] width 328 height 296
click at [488, 169] on input "Who would you like feedback from? *" at bounding box center [502, 164] width 295 height 19
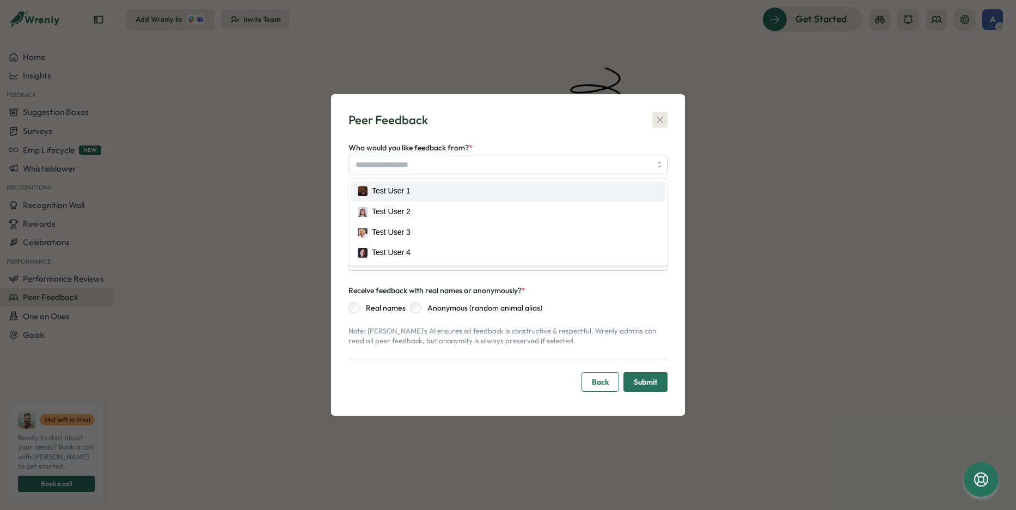
click at [657, 120] on icon "button" at bounding box center [659, 119] width 11 height 11
type textarea "*"
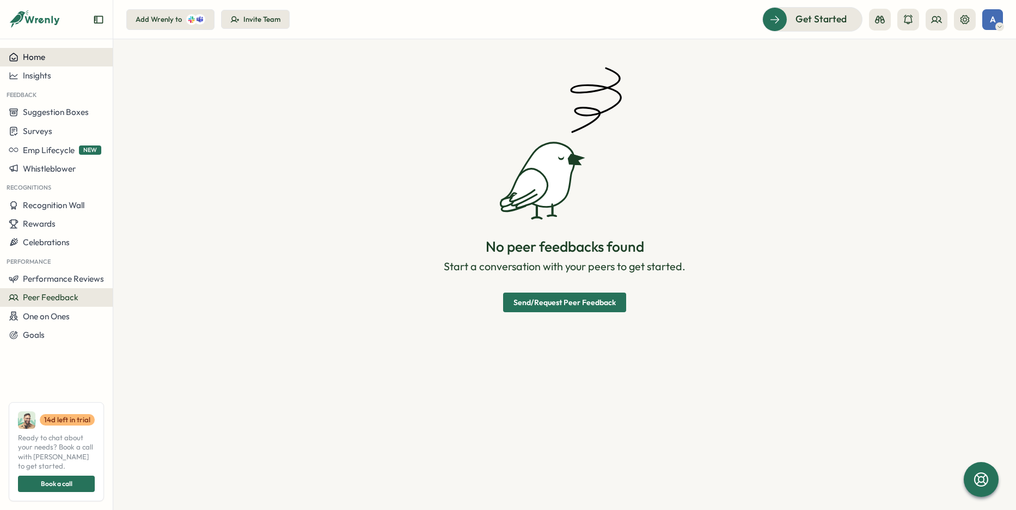
click at [72, 59] on div "Home" at bounding box center [56, 57] width 95 height 10
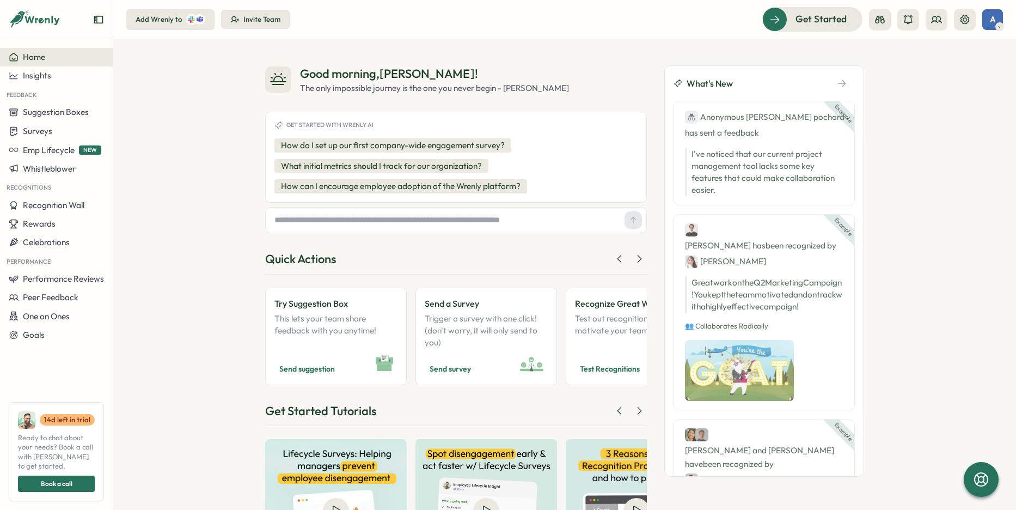
click at [199, 126] on div "Good morning , [PERSON_NAME] ! The only impossible journey is the one you never…" at bounding box center [564, 274] width 903 height 470
click at [947, 15] on div "A" at bounding box center [992, 19] width 21 height 21
click at [947, 23] on icon at bounding box center [964, 19] width 11 height 11
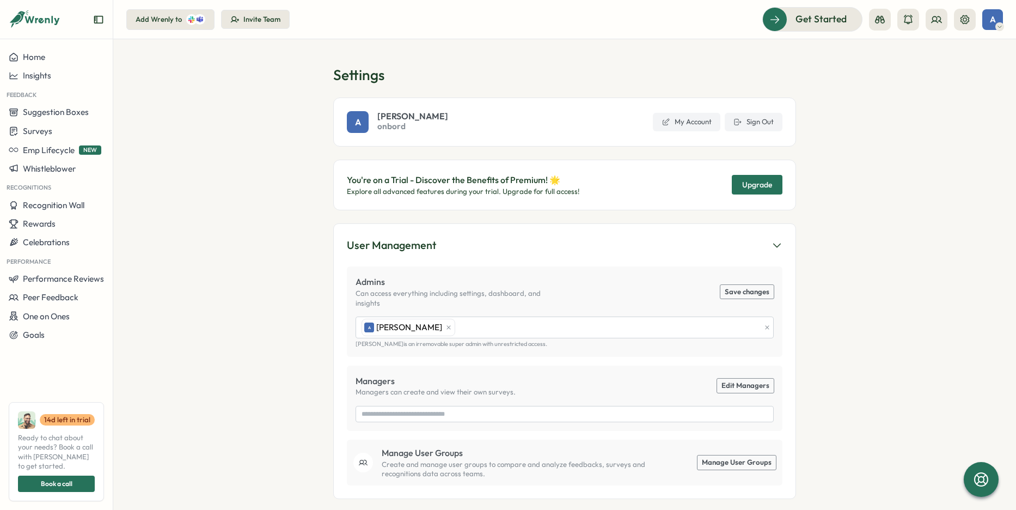
click at [870, 183] on section "Settings A [PERSON_NAME] onbord My Account Sign Out You're on a Trial - Discove…" at bounding box center [564, 274] width 903 height 470
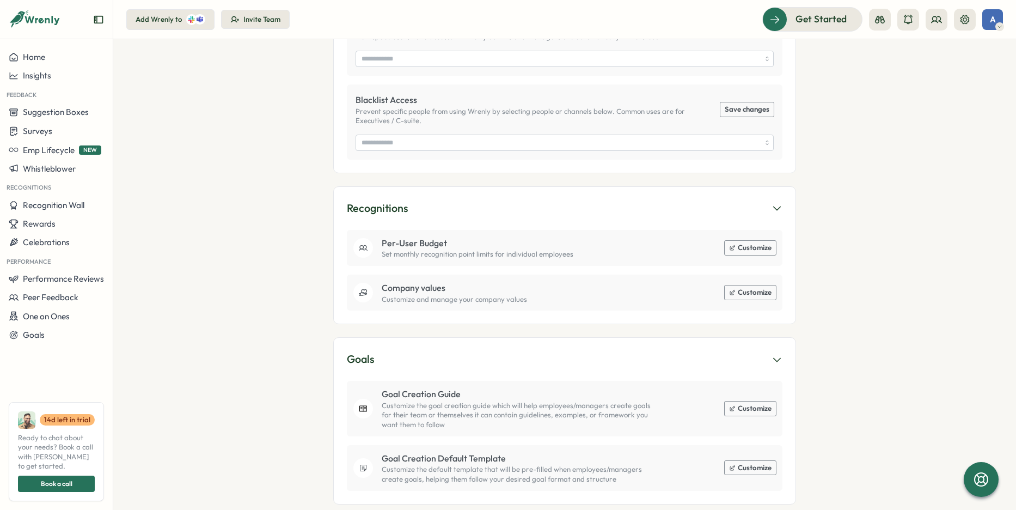
scroll to position [566, 0]
click at [229, 226] on section "Settings A [PERSON_NAME] onbord My Account Sign Out You're on a Trial - Discove…" at bounding box center [564, 274] width 903 height 470
click at [204, 216] on section "Settings A [PERSON_NAME] onbord My Account Sign Out You're on a Trial - Discove…" at bounding box center [564, 274] width 903 height 470
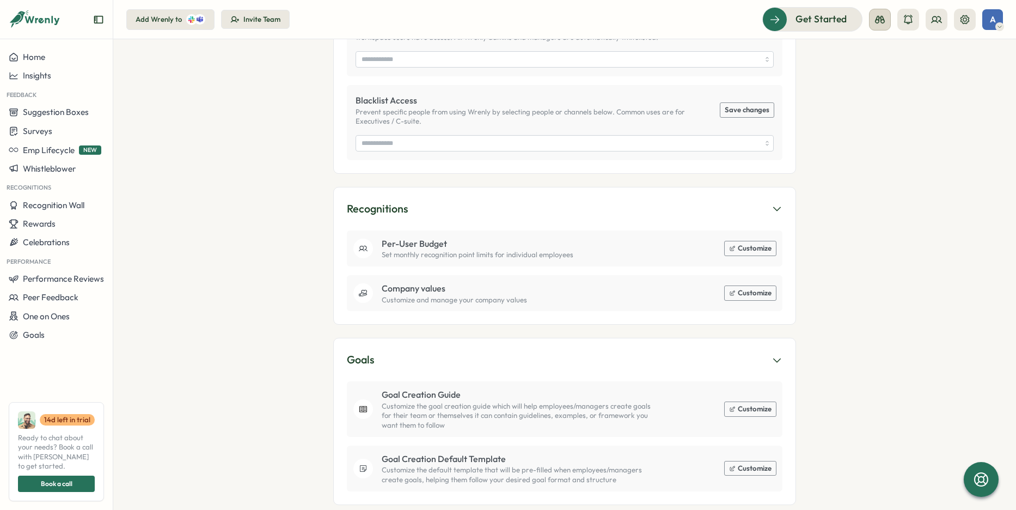
click at [883, 22] on icon at bounding box center [879, 19] width 11 height 11
click at [909, 21] on icon at bounding box center [908, 19] width 11 height 11
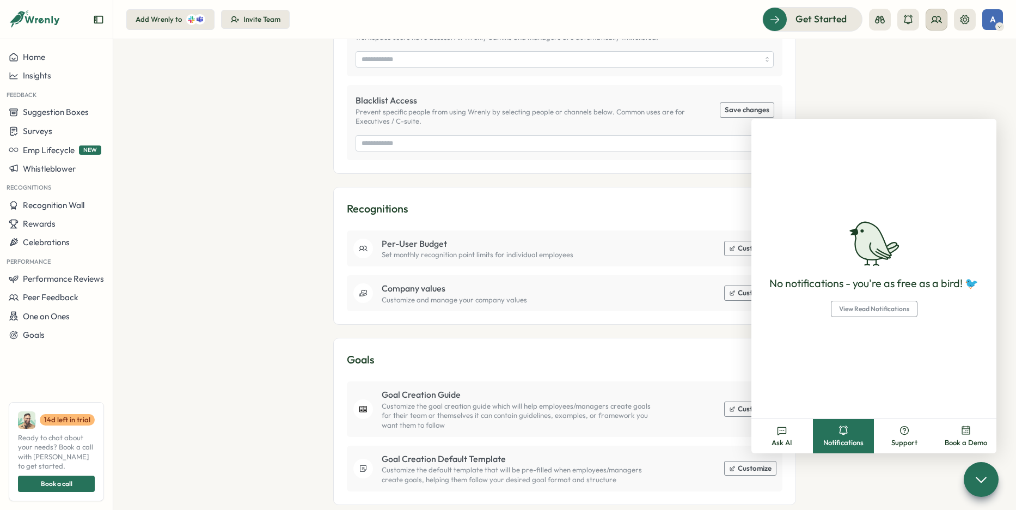
click at [942, 22] on button at bounding box center [936, 20] width 22 height 22
click at [935, 53] on div "Org Members" at bounding box center [936, 54] width 69 height 12
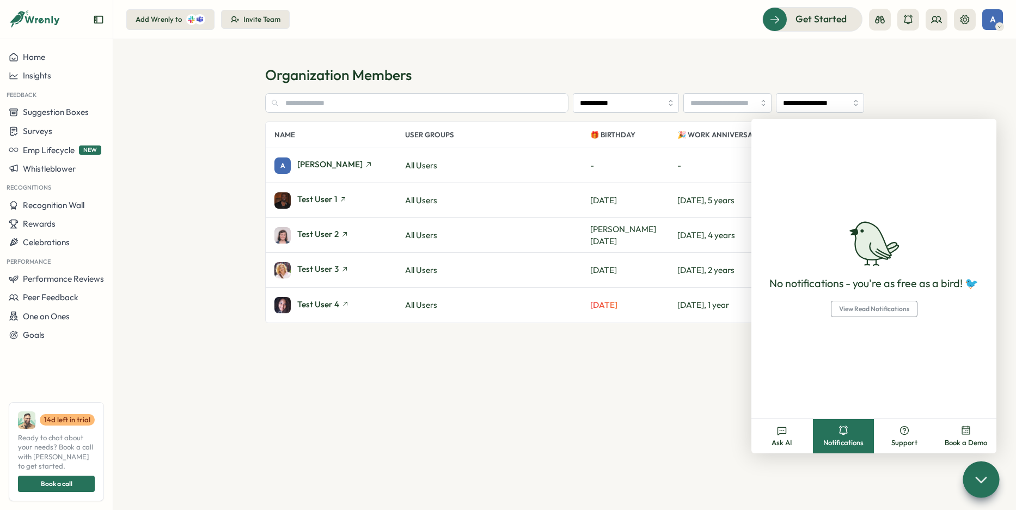
click at [947, 484] on div at bounding box center [980, 479] width 36 height 36
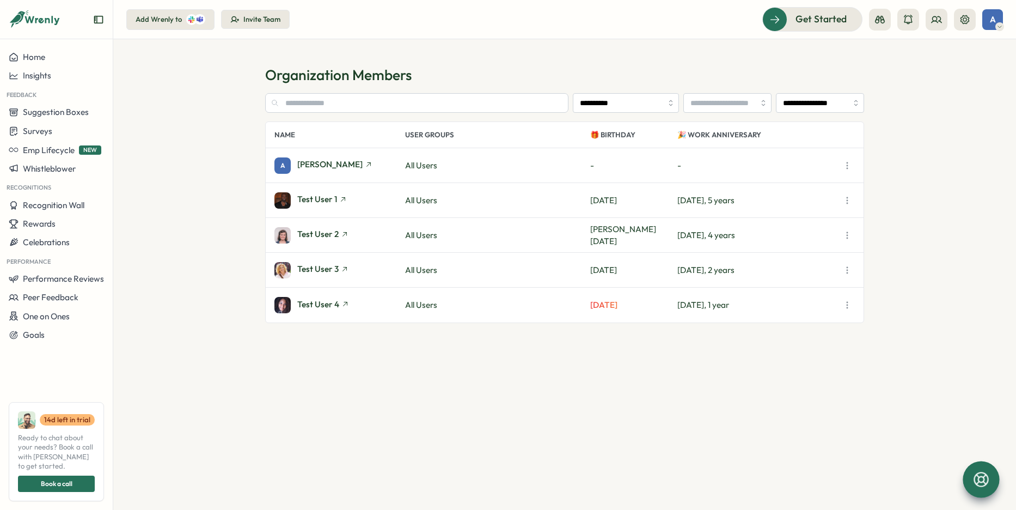
click at [452, 433] on section "**********" at bounding box center [564, 288] width 599 height 390
click at [844, 305] on icon "button" at bounding box center [847, 304] width 11 height 11
click at [930, 345] on section "**********" at bounding box center [564, 274] width 903 height 470
click at [846, 274] on icon "button" at bounding box center [847, 270] width 11 height 11
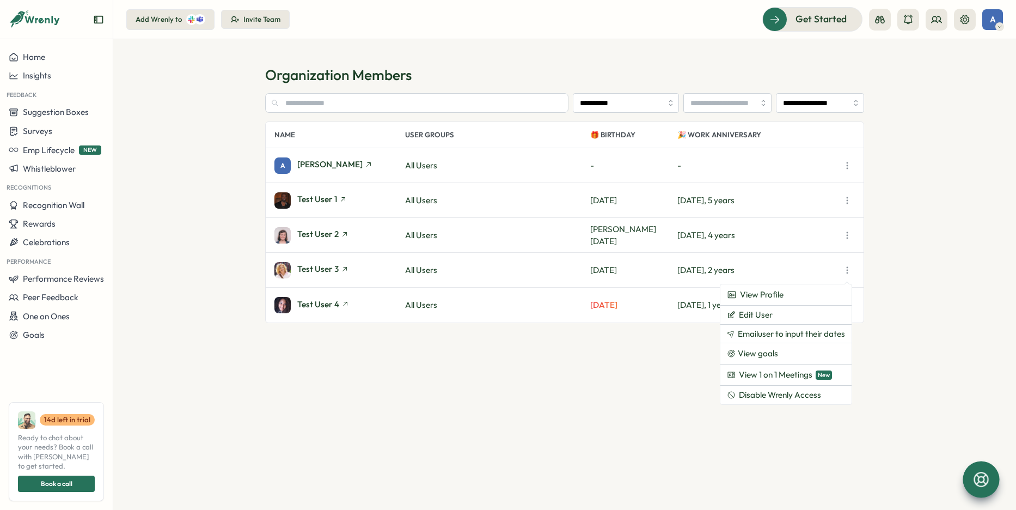
click at [925, 252] on section "**********" at bounding box center [564, 274] width 903 height 470
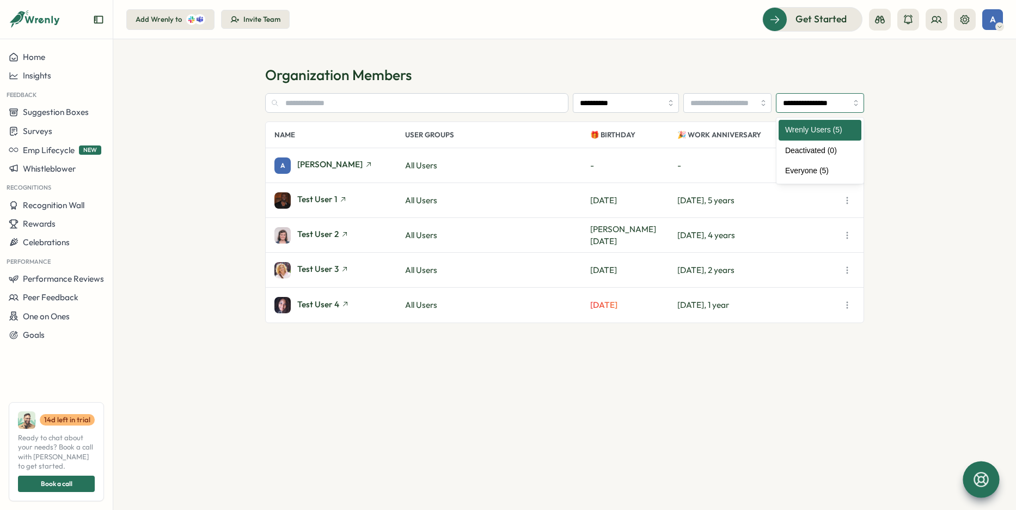
click at [824, 103] on input "**********" at bounding box center [820, 103] width 88 height 20
type input "**********"
click at [715, 57] on section "**********" at bounding box center [564, 274] width 903 height 470
click at [947, 20] on span "A" at bounding box center [993, 19] width 6 height 9
click at [947, 20] on div "Get Started A" at bounding box center [882, 19] width 241 height 24
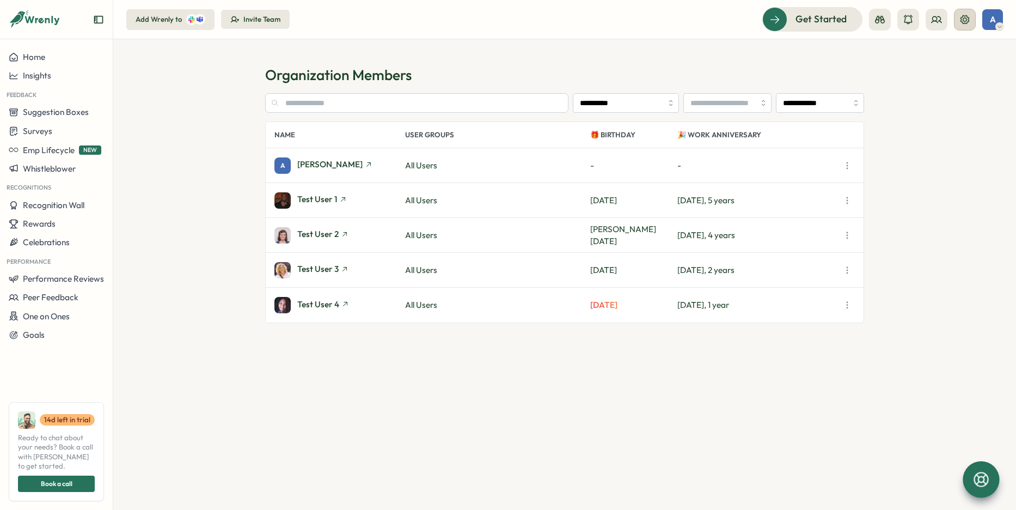
click at [947, 20] on button at bounding box center [965, 20] width 22 height 22
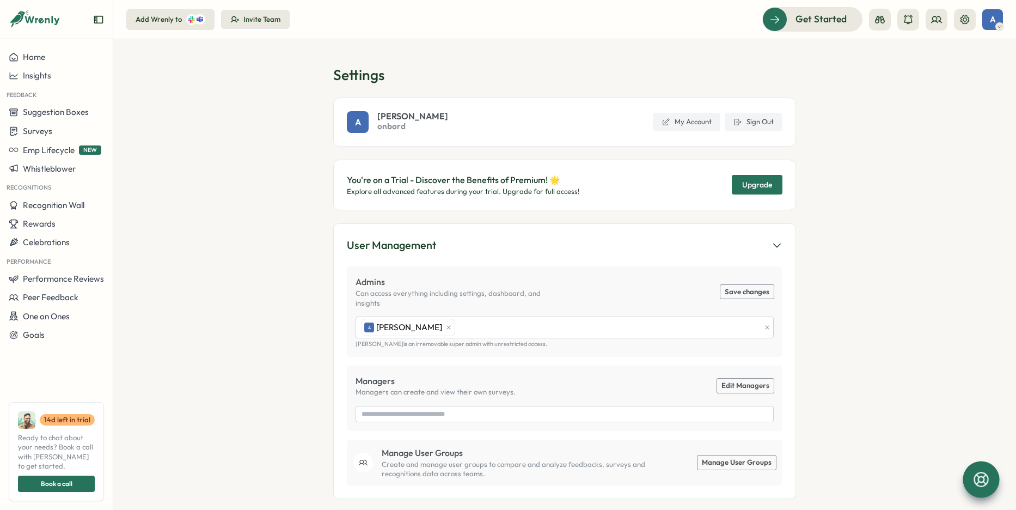
click at [759, 182] on span "Upgrade" at bounding box center [757, 185] width 30 height 8
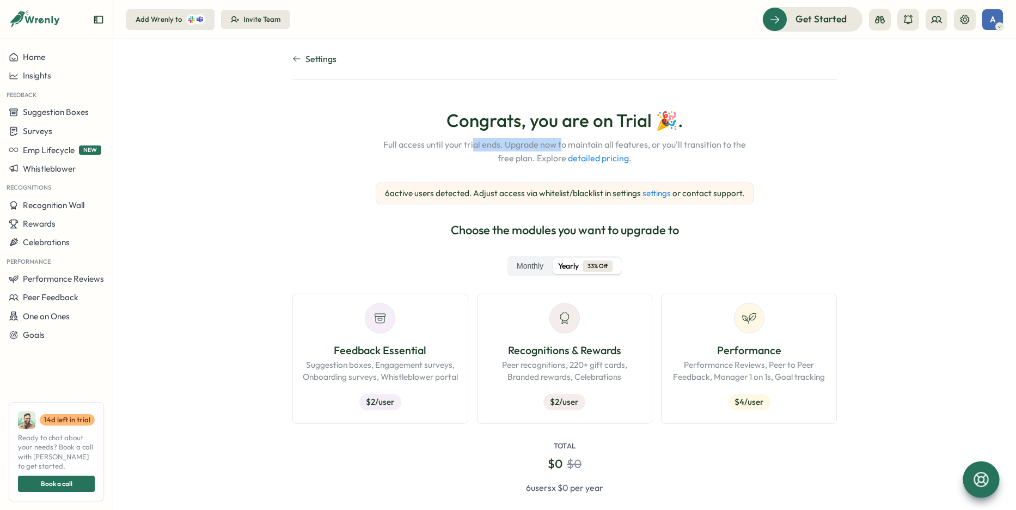
drag, startPoint x: 473, startPoint y: 146, endPoint x: 560, endPoint y: 146, distance: 87.1
click at [560, 146] on span "Full access until your trial ends. Upgrade now to maintain all features, or you…" at bounding box center [565, 151] width 366 height 27
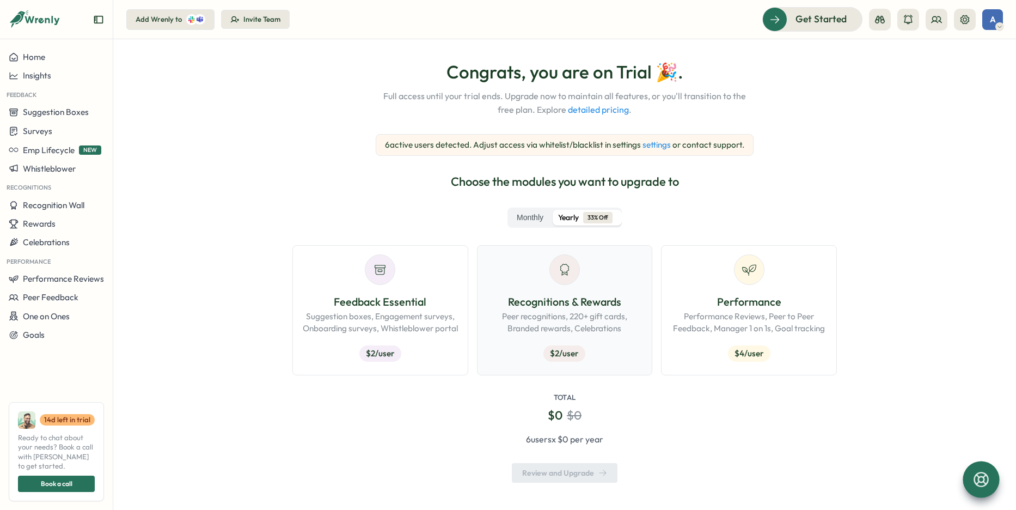
scroll to position [48, 0]
click at [662, 180] on p "Choose the modules you want to upgrade to" at bounding box center [564, 182] width 544 height 17
click at [425, 345] on div "Feedback Essential Suggestion boxes, Engagement surveys, Onboarding surveys, Wh…" at bounding box center [380, 330] width 157 height 72
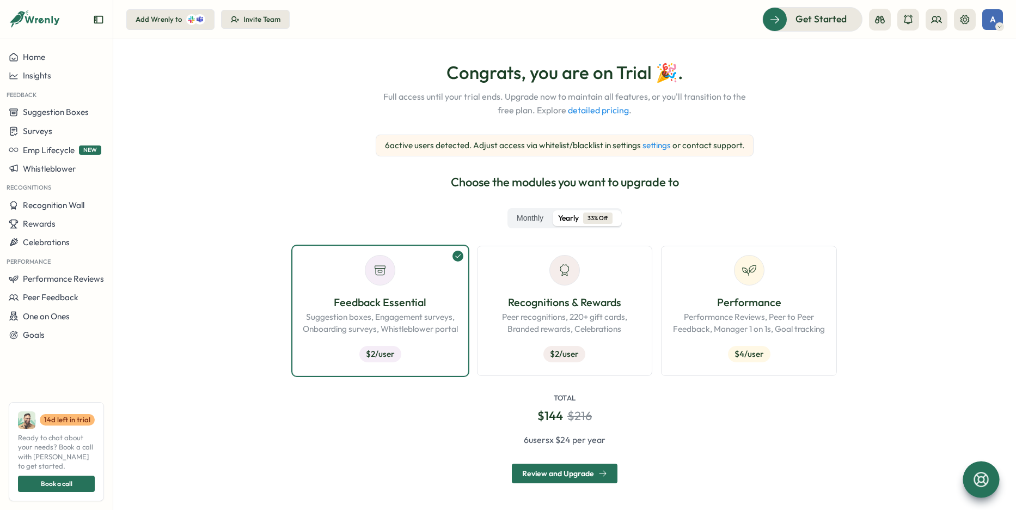
click at [719, 410] on div "Total $ 144 $ 216" at bounding box center [564, 408] width 544 height 30
click at [696, 405] on div "Total $ 144 $ 216" at bounding box center [564, 408] width 544 height 30
click at [691, 327] on p "Performance Reviews, Peer to Peer Feedback, Manager 1 on 1s, Goal tracking" at bounding box center [748, 323] width 157 height 24
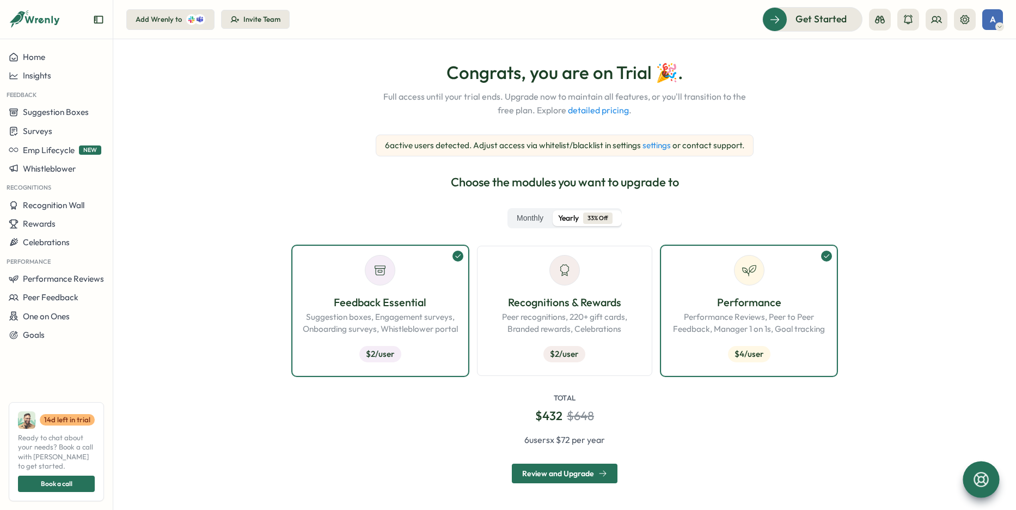
click at [645, 399] on div "Total $ 432 $ 648" at bounding box center [564, 408] width 544 height 30
click at [538, 146] on p "6 active users detected. Adjust access via whitelist/blacklist in settings sett…" at bounding box center [564, 145] width 359 height 12
click at [563, 97] on span "Full access until your trial ends. Upgrade now to maintain all features, or you…" at bounding box center [565, 103] width 366 height 27
click at [578, 109] on link "detailed pricing" at bounding box center [598, 110] width 61 height 11
click at [565, 75] on span "Congrats, you are on Trial 🎉." at bounding box center [565, 73] width 366 height 22
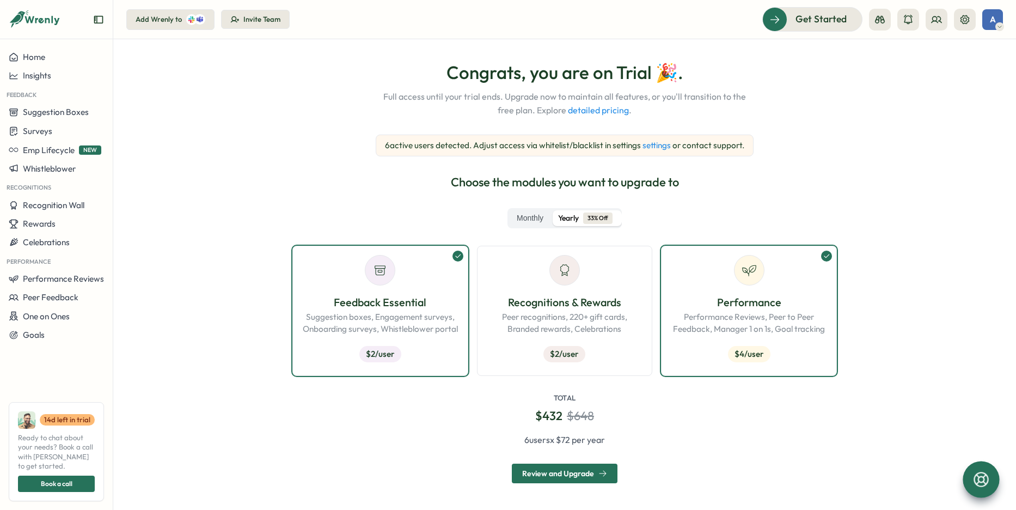
click at [217, 142] on section "Settings Congrats, you are on Trial 🎉. Full access until your trial ends. Upgra…" at bounding box center [564, 274] width 903 height 470
click at [33, 55] on span "Home" at bounding box center [34, 57] width 22 height 10
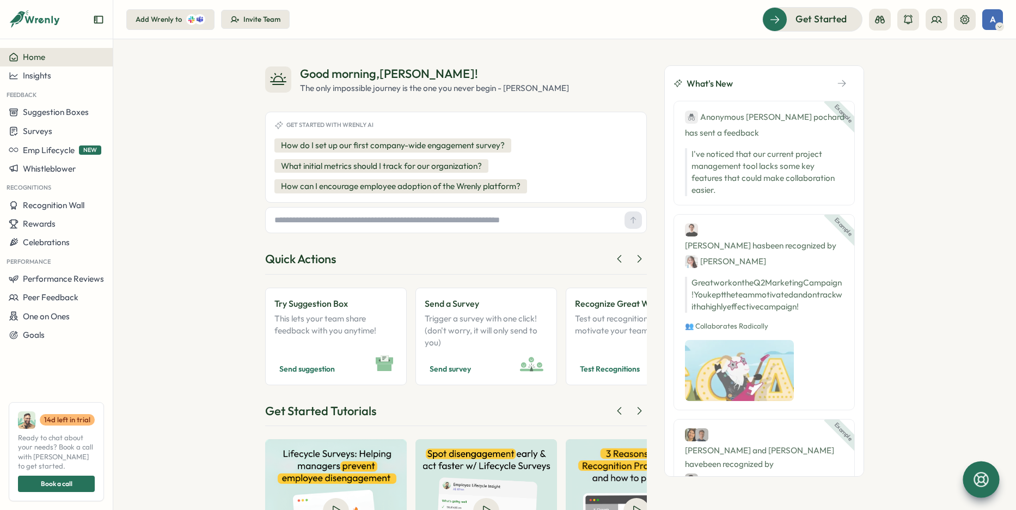
click at [223, 162] on div "Good morning , [PERSON_NAME] ! The only impossible journey is the one you never…" at bounding box center [564, 274] width 903 height 470
click at [466, 87] on div "The only impossible journey is the one you never begin - [PERSON_NAME]" at bounding box center [434, 88] width 269 height 12
click at [947, 149] on div "Good morning , [PERSON_NAME] ! The only impossible journey is the one you never…" at bounding box center [564, 274] width 903 height 470
click at [226, 288] on div "Good morning , [PERSON_NAME] ! The only impossible journey is the one you never…" at bounding box center [564, 274] width 903 height 470
click at [947, 15] on button at bounding box center [965, 20] width 22 height 22
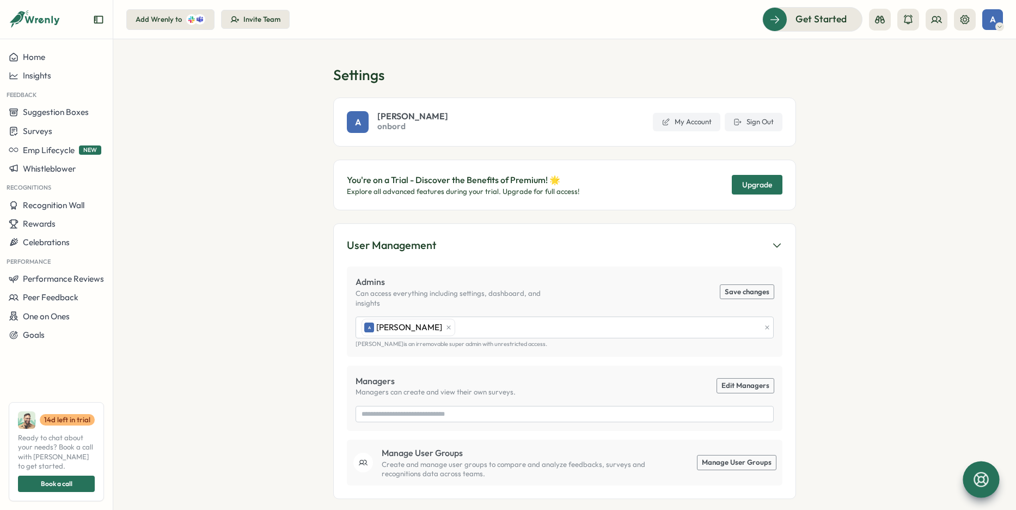
click at [906, 144] on section "Settings A [PERSON_NAME] onbord My Account Sign Out You're on a Trial - Discove…" at bounding box center [564, 274] width 903 height 470
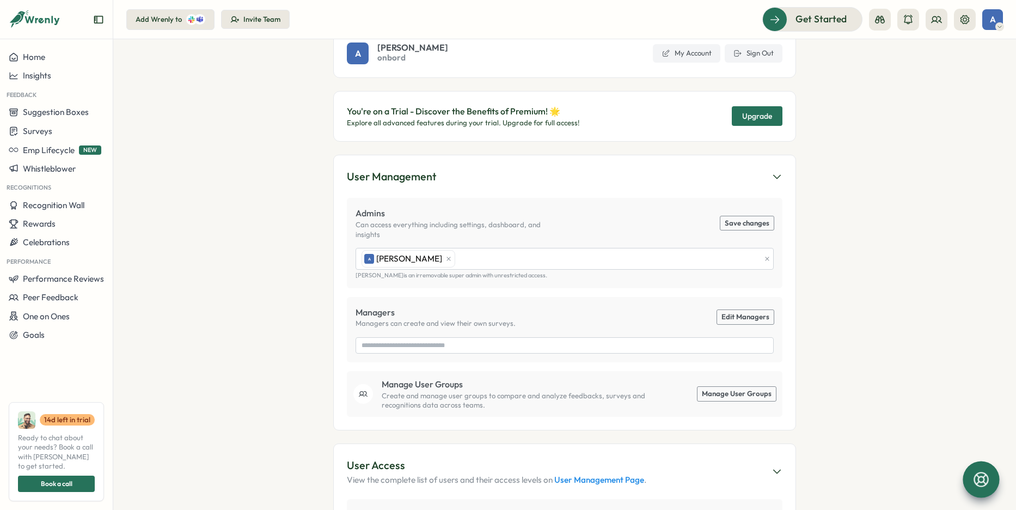
scroll to position [95, 0]
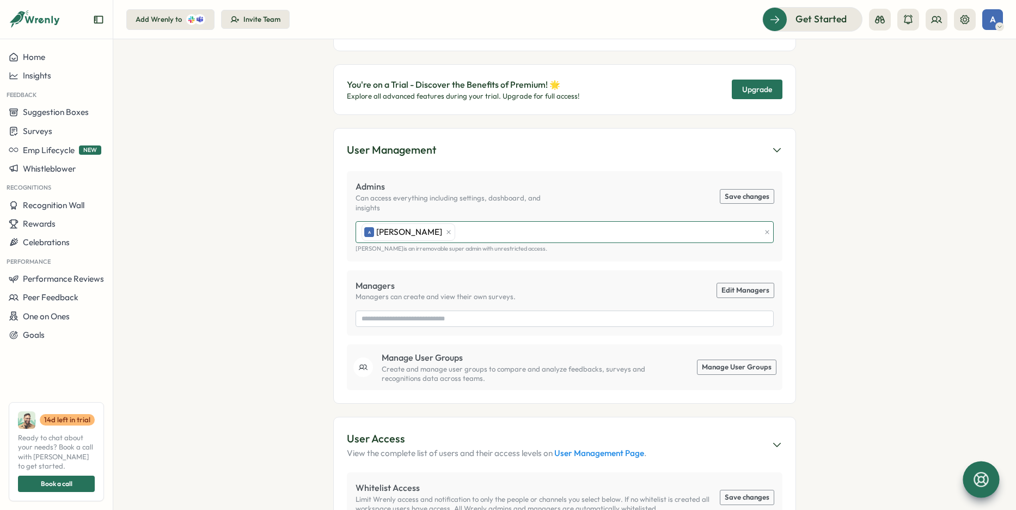
click at [589, 222] on div "A [PERSON_NAME]" at bounding box center [559, 232] width 401 height 21
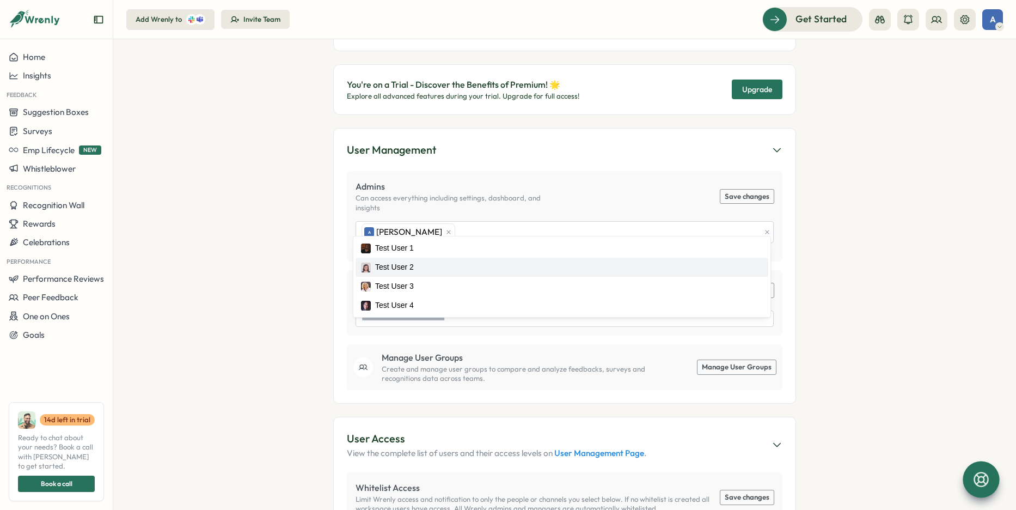
click at [924, 256] on section "Settings A [PERSON_NAME] onbord My Account Sign Out You're on a Trial - Discove…" at bounding box center [564, 274] width 903 height 470
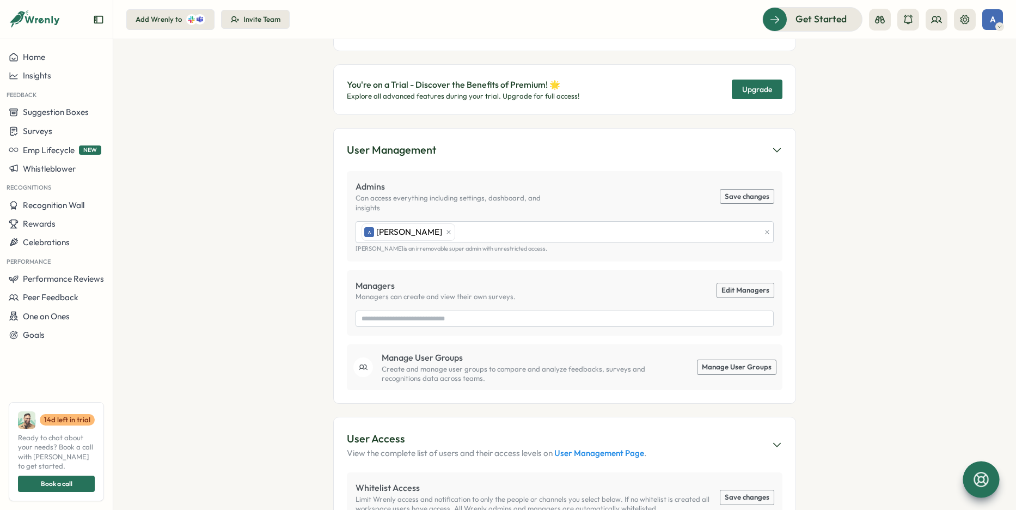
click at [876, 329] on section "Settings A [PERSON_NAME] onbord My Account Sign Out You're on a Trial - Discove…" at bounding box center [564, 274] width 903 height 470
click at [908, 277] on section "Settings A [PERSON_NAME] onbord My Account Sign Out You're on a Trial - Discove…" at bounding box center [564, 274] width 903 height 470
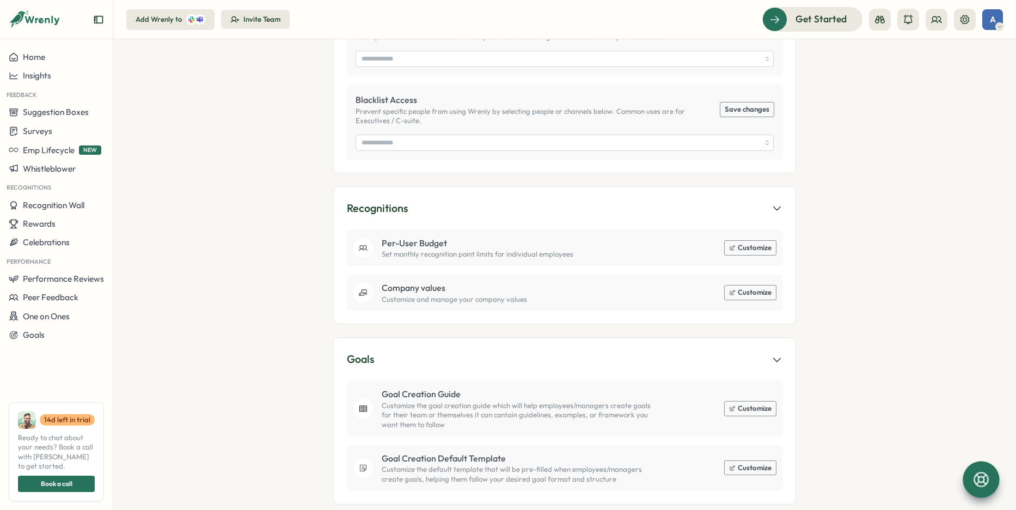
scroll to position [566, 0]
click at [851, 345] on section "Settings A [PERSON_NAME] onbord My Account Sign Out You're on a Trial - Discove…" at bounding box center [564, 274] width 903 height 470
click at [163, 234] on section "Settings A [PERSON_NAME] onbord My Account Sign Out You're on a Trial - Discove…" at bounding box center [564, 274] width 903 height 470
click at [51, 129] on span "Surveys" at bounding box center [37, 131] width 29 height 10
click at [131, 121] on div "Insights" at bounding box center [155, 121] width 81 height 12
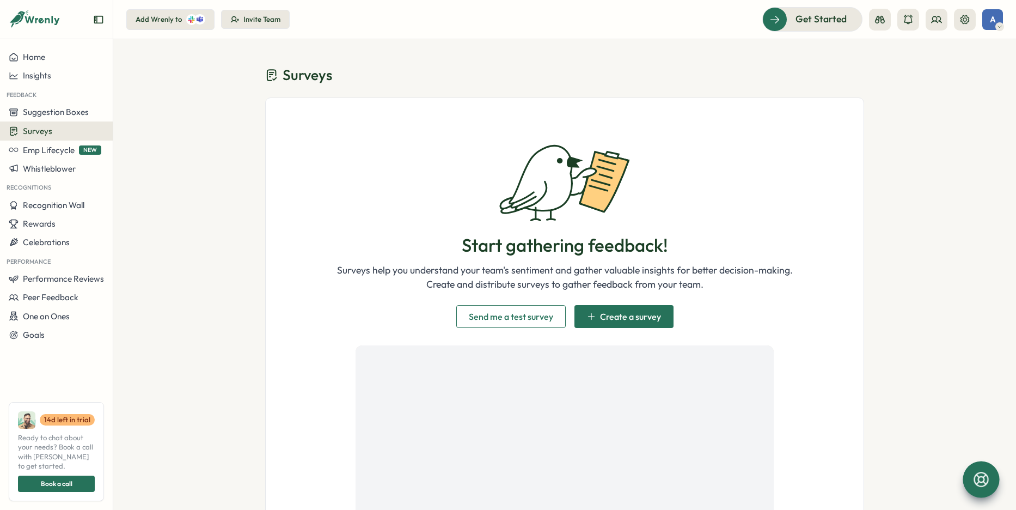
click at [194, 191] on section "Surveys Start gathering feedback! Surveys help you understand your team's senti…" at bounding box center [564, 274] width 903 height 470
click at [615, 268] on p "Surveys help you understand your team's sentiment and gather valuable insights …" at bounding box center [565, 270] width 456 height 14
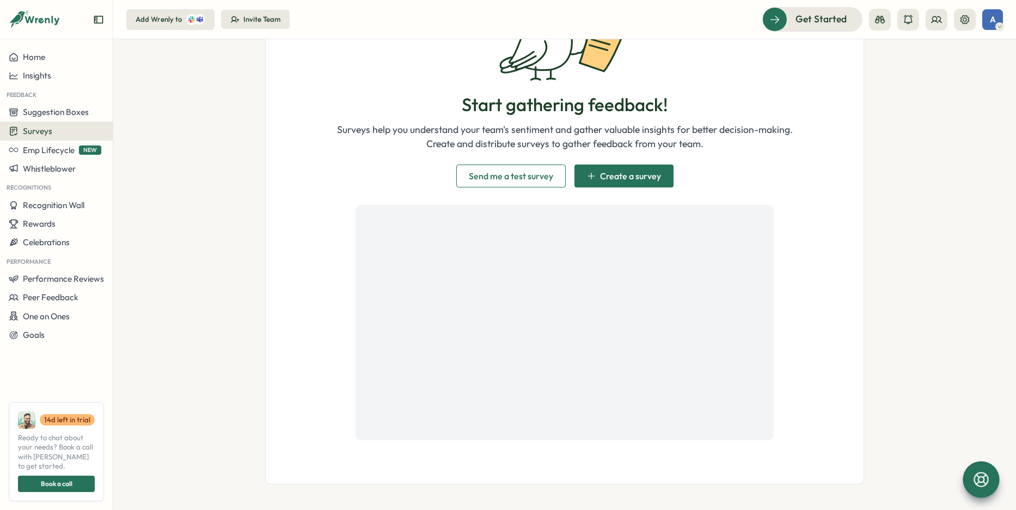
scroll to position [140, 0]
click at [876, 309] on section "Surveys Start gathering feedback! Surveys help you understand your team's senti…" at bounding box center [564, 274] width 903 height 470
click at [684, 132] on p "Surveys help you understand your team's sentiment and gather valuable insights …" at bounding box center [565, 130] width 456 height 14
click at [33, 57] on span "Home" at bounding box center [34, 57] width 22 height 10
